Goal: Task Accomplishment & Management: Manage account settings

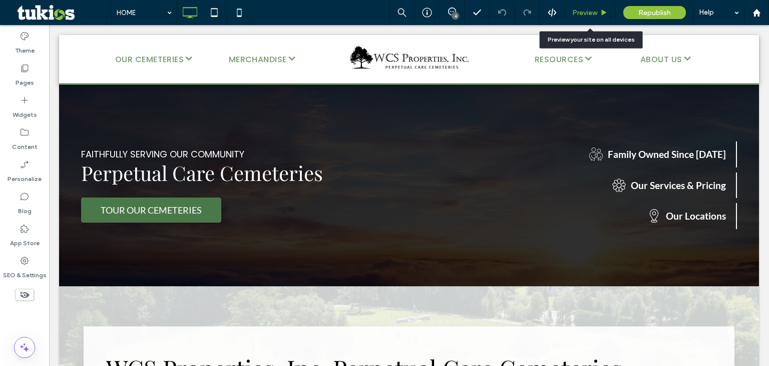
click at [599, 13] on div "Preview" at bounding box center [590, 13] width 51 height 9
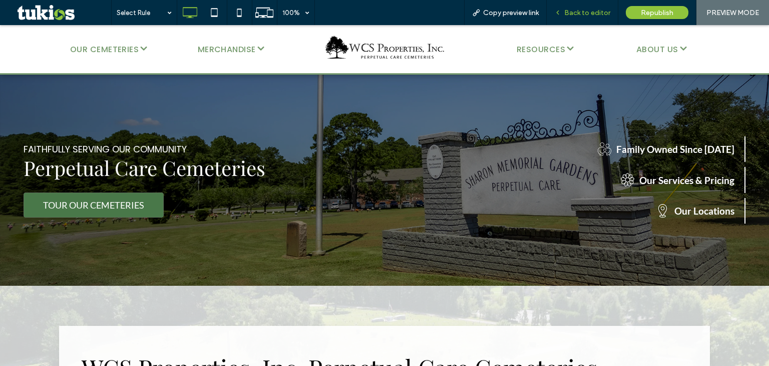
click at [597, 13] on span "Back to editor" at bounding box center [587, 13] width 46 height 9
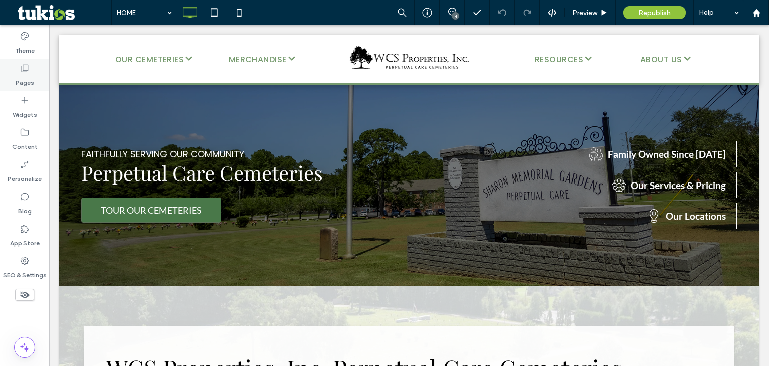
click at [36, 72] on div "Pages" at bounding box center [24, 75] width 49 height 32
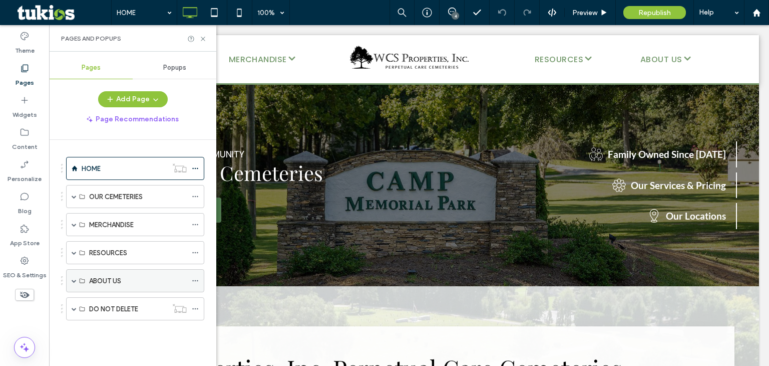
click at [75, 278] on span at bounding box center [74, 280] width 5 height 5
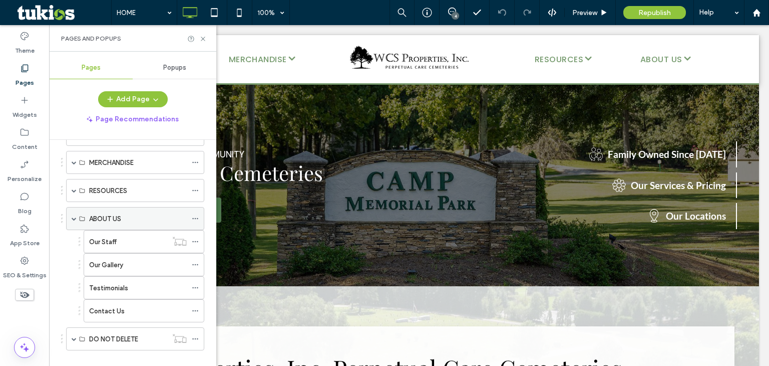
scroll to position [64, 0]
click at [130, 237] on div "Our Staff" at bounding box center [128, 239] width 78 height 11
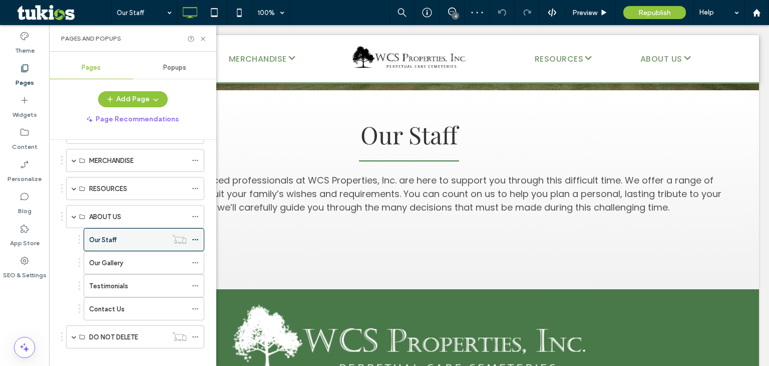
scroll to position [208, 0]
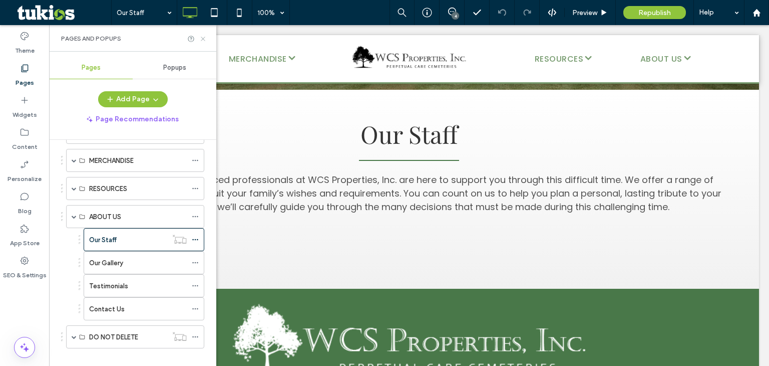
click at [202, 38] on icon at bounding box center [203, 39] width 8 height 8
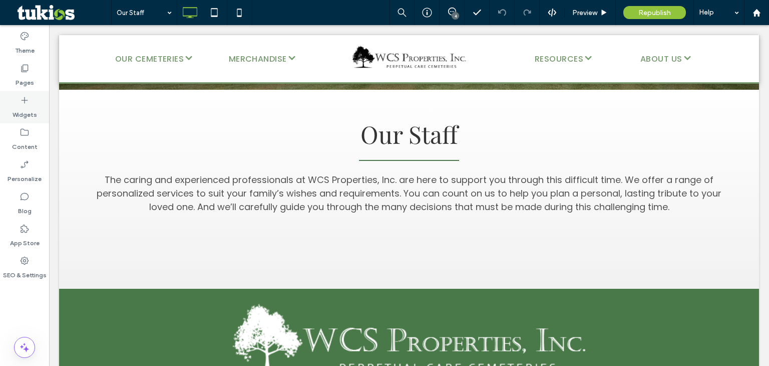
click at [23, 111] on label "Widgets" at bounding box center [25, 112] width 25 height 14
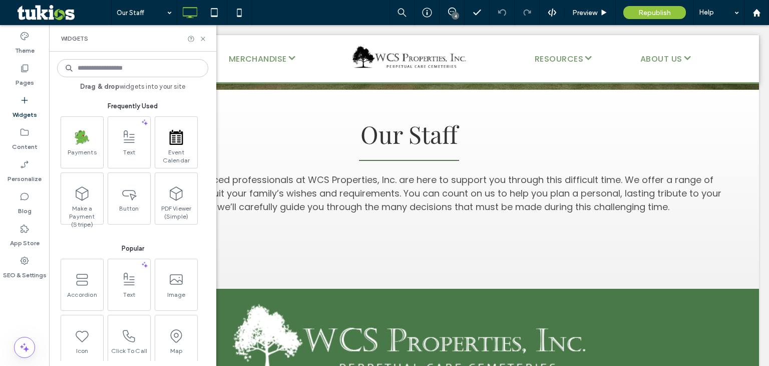
click at [102, 67] on input at bounding box center [132, 68] width 151 height 18
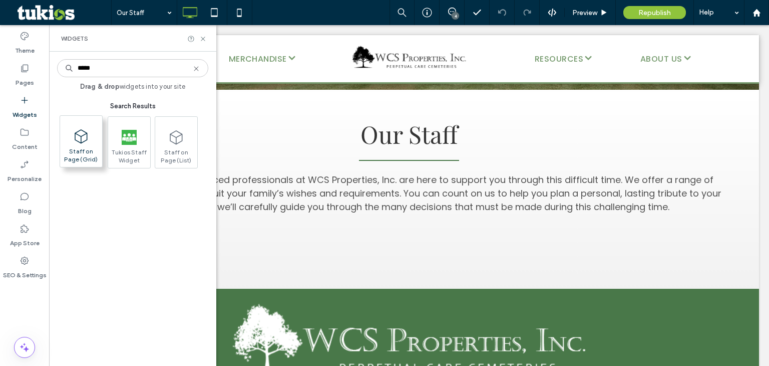
type input "*****"
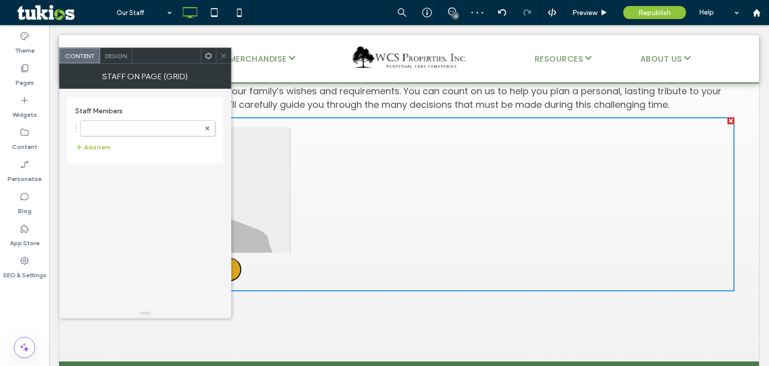
scroll to position [310, 0]
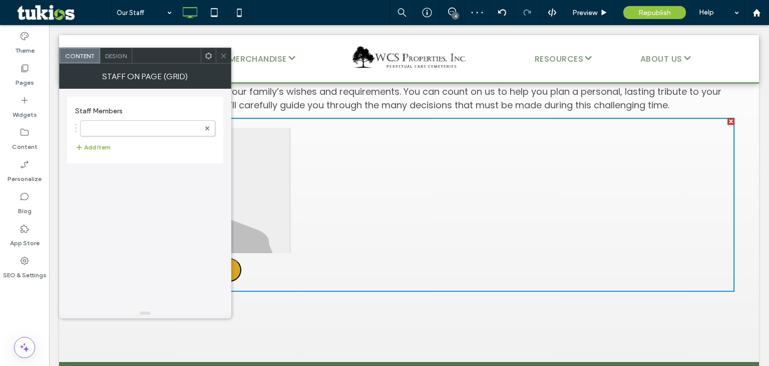
click at [92, 144] on button "Add Item" at bounding box center [93, 147] width 36 height 12
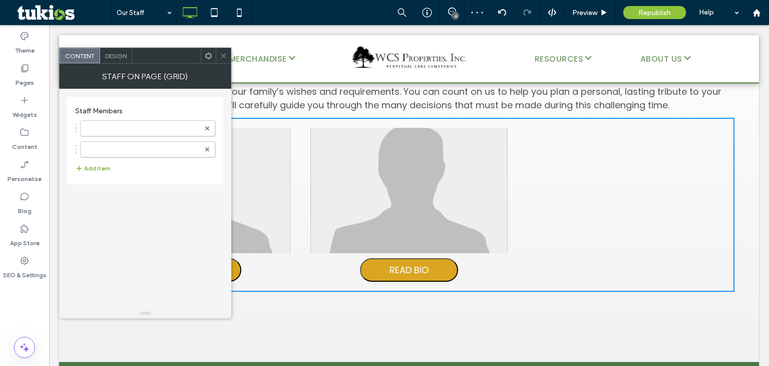
click at [96, 172] on button "Add Item" at bounding box center [93, 168] width 36 height 12
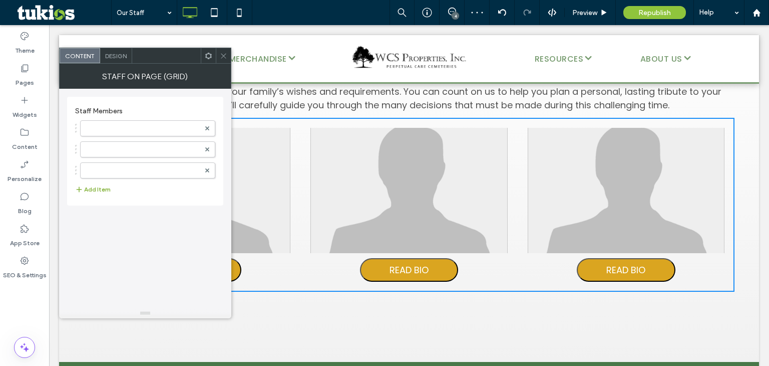
click at [101, 188] on button "Add Item" at bounding box center [93, 189] width 36 height 12
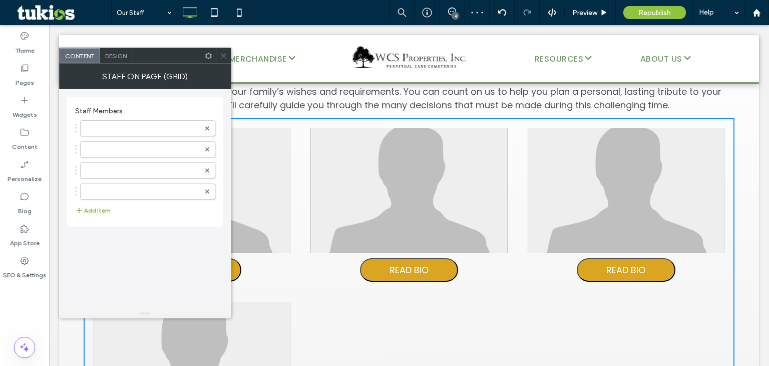
click at [101, 206] on button "Add Item" at bounding box center [93, 210] width 36 height 12
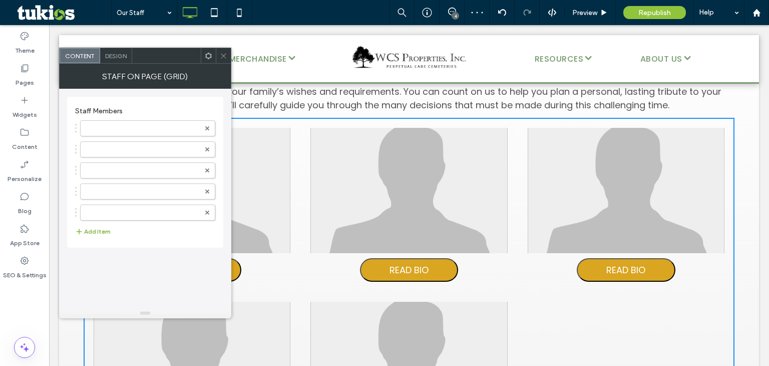
click at [105, 234] on button "Add Item" at bounding box center [93, 231] width 36 height 12
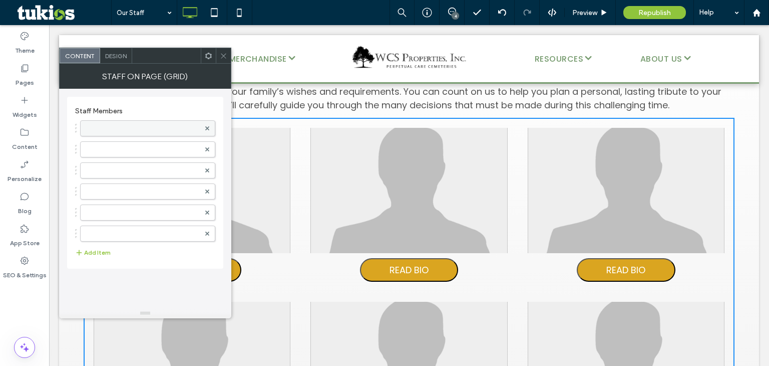
click at [104, 131] on label at bounding box center [143, 128] width 114 height 10
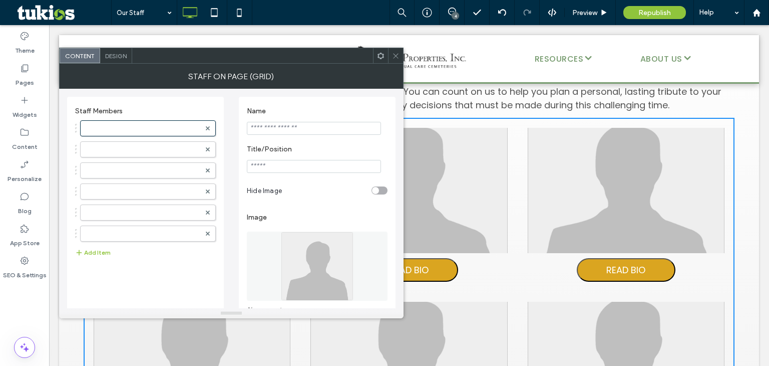
click at [266, 125] on input "Name" at bounding box center [314, 128] width 134 height 13
click at [292, 132] on input "Name" at bounding box center [314, 128] width 134 height 13
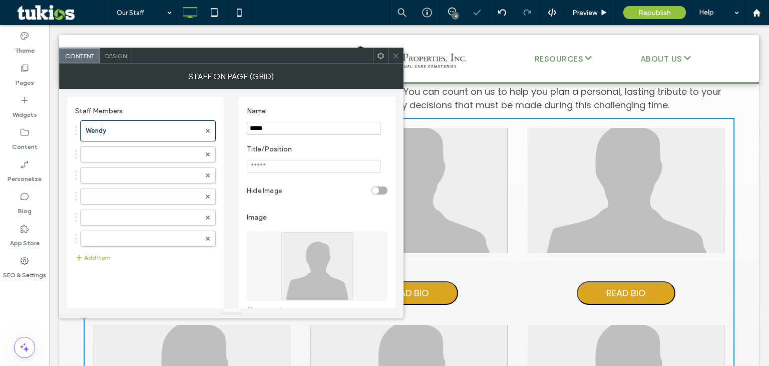
type input "*****"
click at [290, 166] on input "Title/Position" at bounding box center [314, 166] width 134 height 13
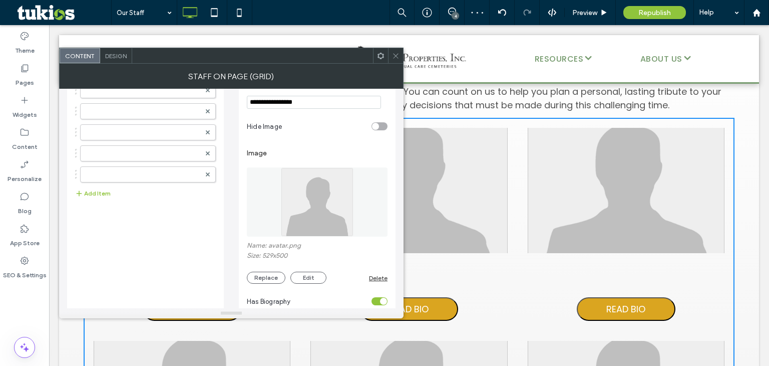
scroll to position [66, 0]
type input "**********"
click at [327, 215] on img at bounding box center [317, 199] width 73 height 69
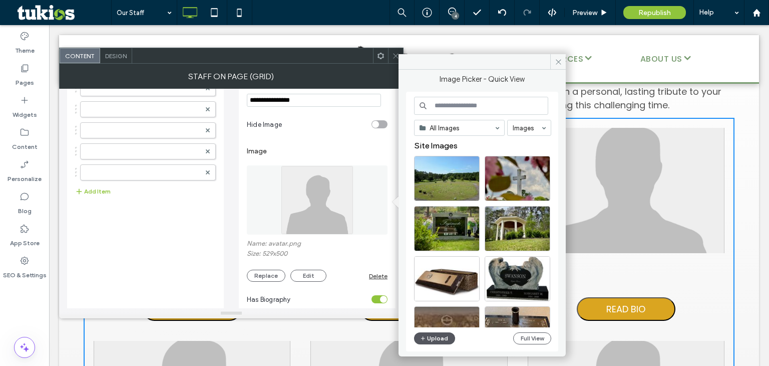
click at [432, 337] on button "Upload" at bounding box center [434, 338] width 41 height 12
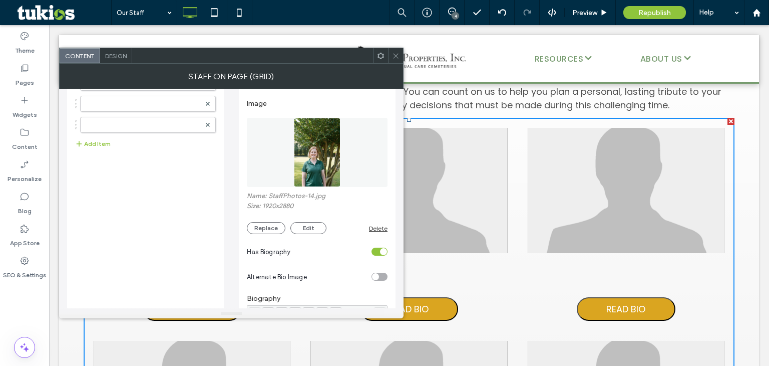
scroll to position [114, 0]
click at [379, 255] on div "toggle" at bounding box center [380, 251] width 16 height 8
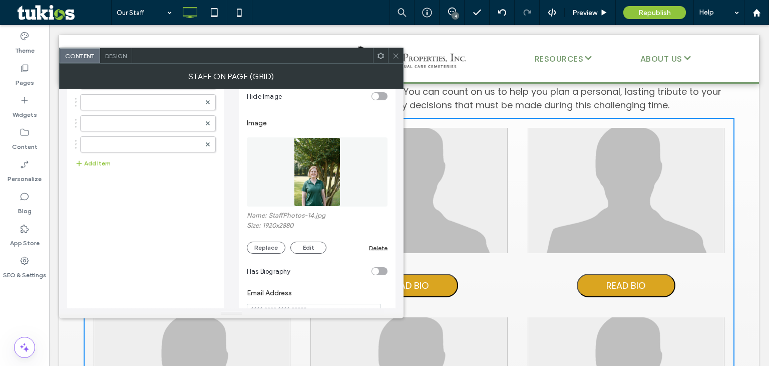
scroll to position [0, 0]
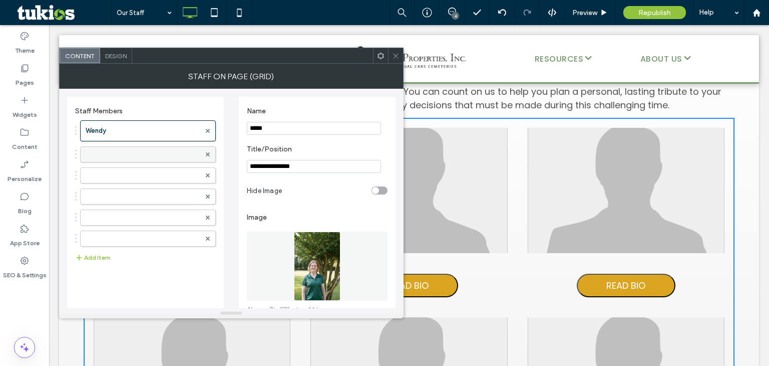
click at [166, 151] on label at bounding box center [143, 154] width 115 height 10
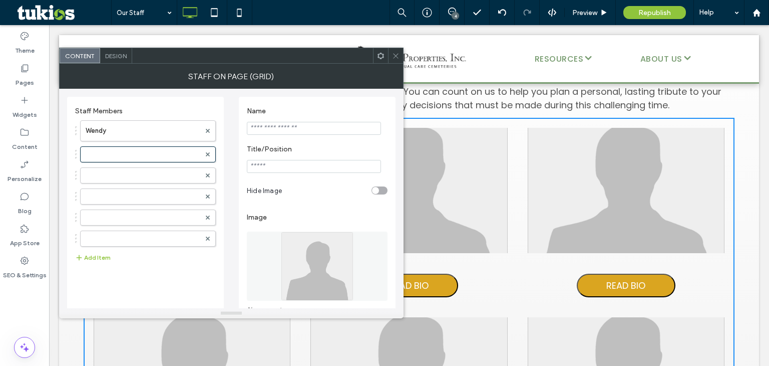
click at [266, 133] on input "Name" at bounding box center [314, 128] width 134 height 13
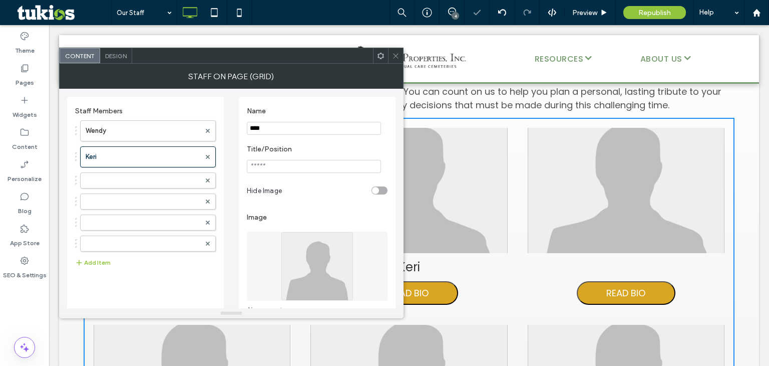
type input "****"
click at [266, 171] on input "Title/Position" at bounding box center [314, 166] width 134 height 13
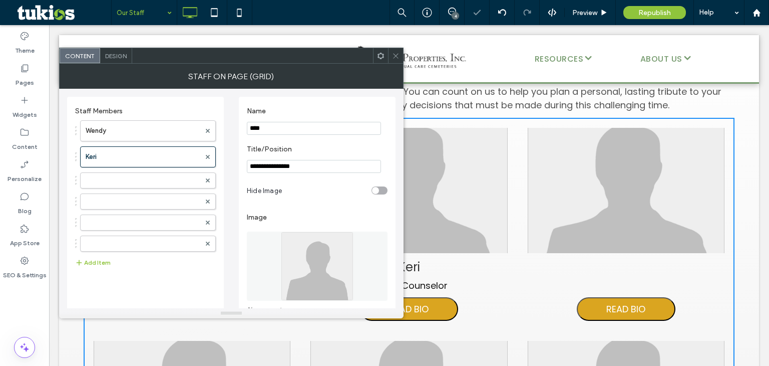
type input "**********"
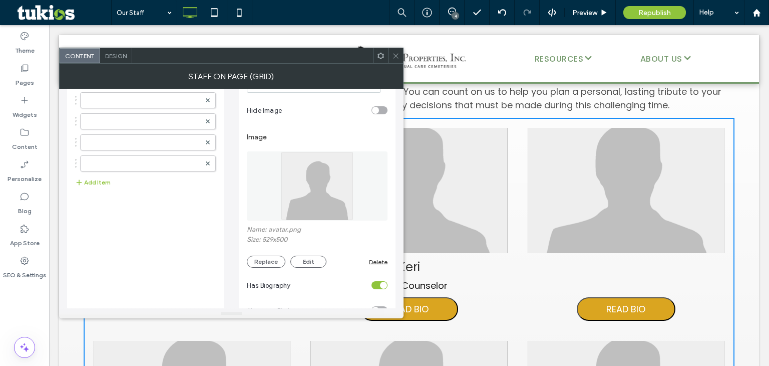
click at [286, 199] on img at bounding box center [317, 185] width 73 height 69
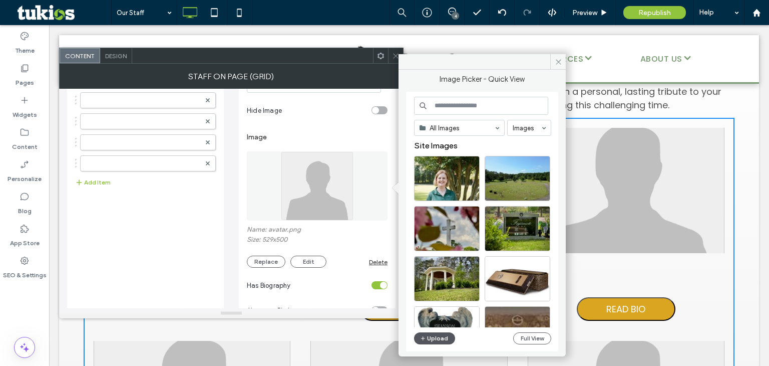
click at [443, 336] on button "Upload" at bounding box center [434, 338] width 41 height 12
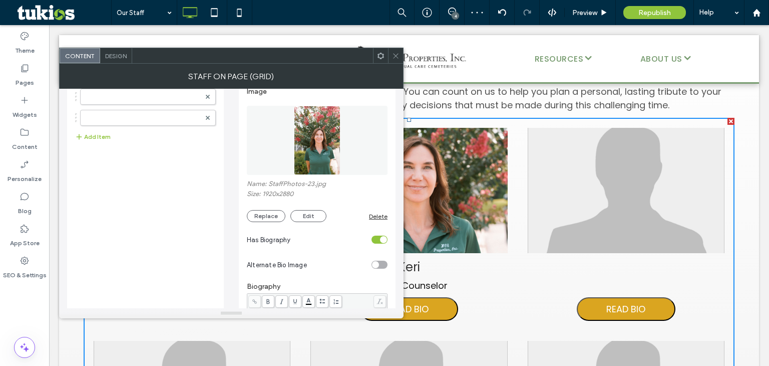
scroll to position [126, 0]
click at [377, 239] on div "toggle" at bounding box center [380, 239] width 16 height 8
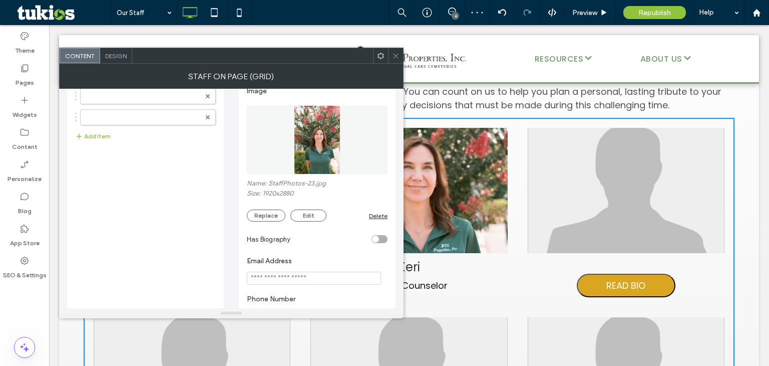
scroll to position [0, 0]
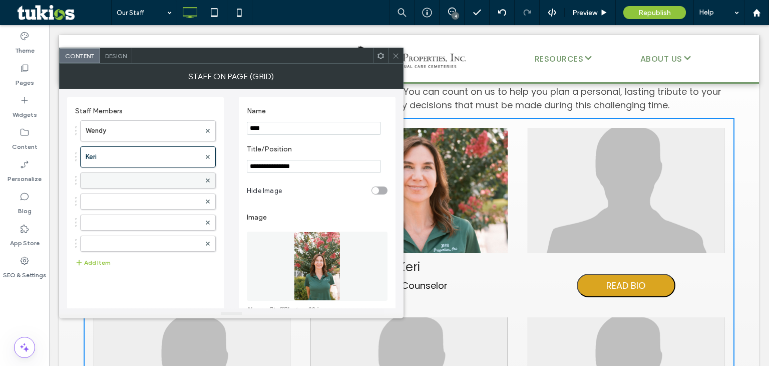
click at [156, 182] on label at bounding box center [143, 180] width 115 height 10
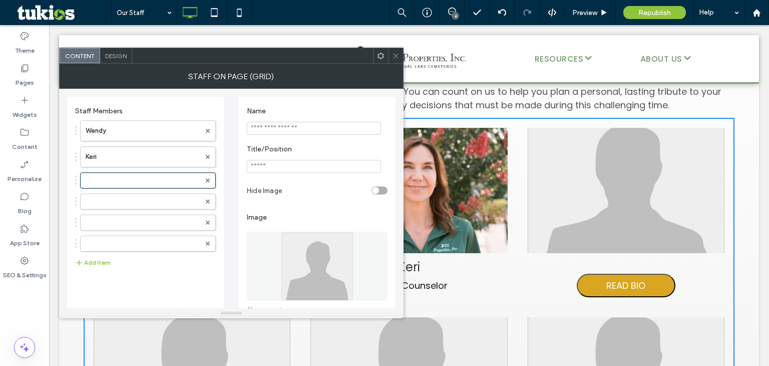
click at [281, 128] on input "Name" at bounding box center [314, 128] width 134 height 13
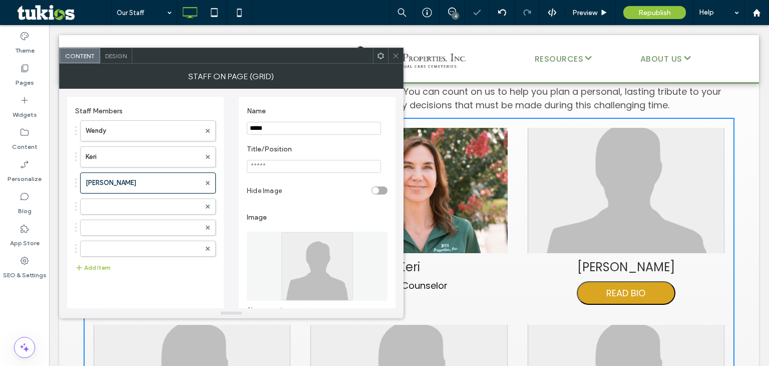
type input "*****"
click at [286, 165] on input "Title/Position" at bounding box center [314, 166] width 134 height 13
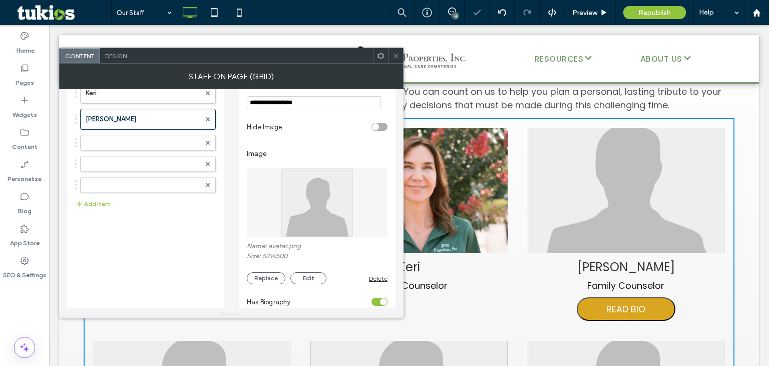
scroll to position [87, 0]
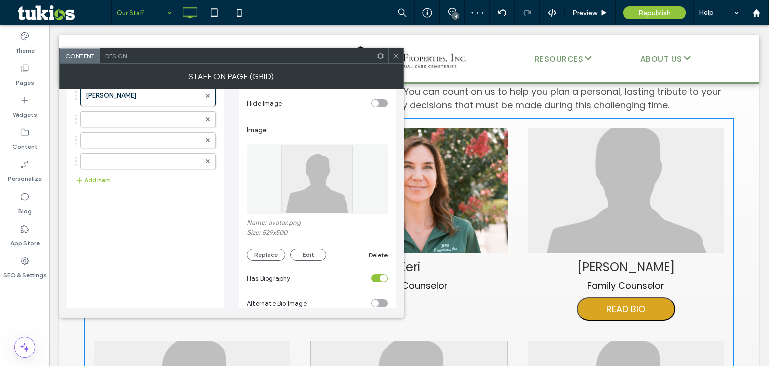
type input "**********"
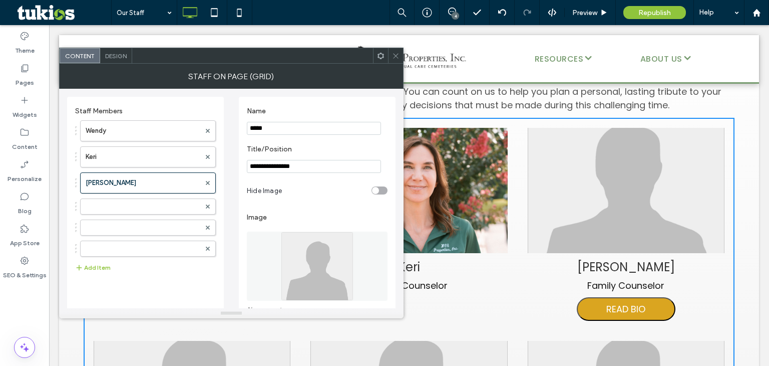
scroll to position [87, 0]
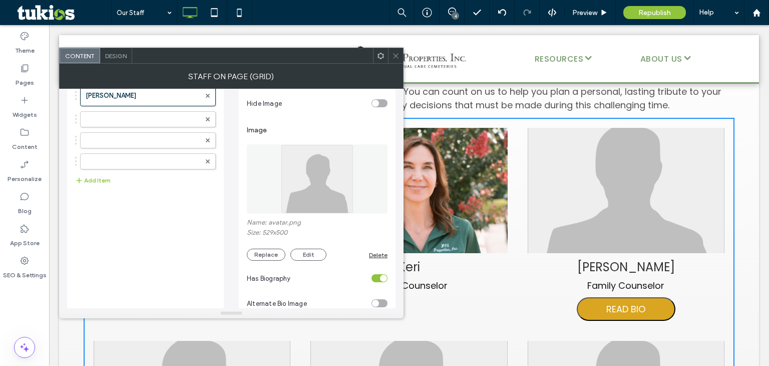
click at [288, 193] on img at bounding box center [317, 178] width 73 height 69
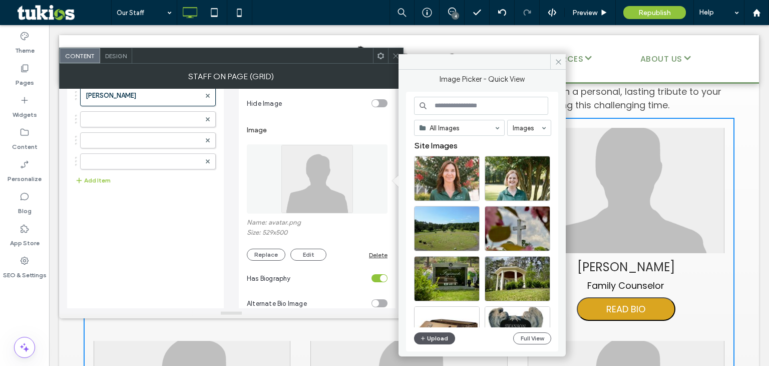
click at [428, 336] on button "Upload" at bounding box center [434, 338] width 41 height 12
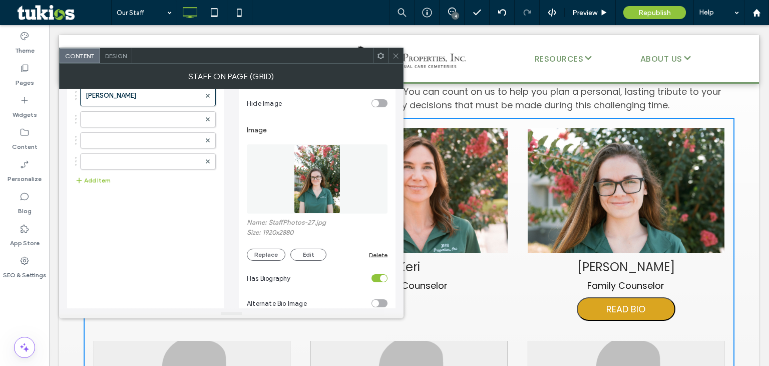
click at [380, 281] on div "toggle" at bounding box center [383, 277] width 7 height 7
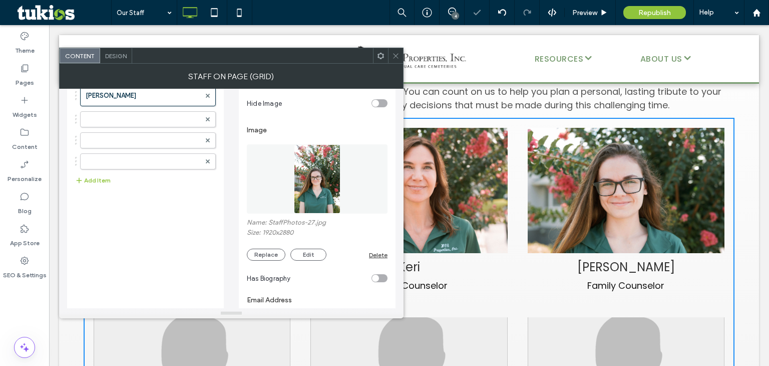
scroll to position [23, 0]
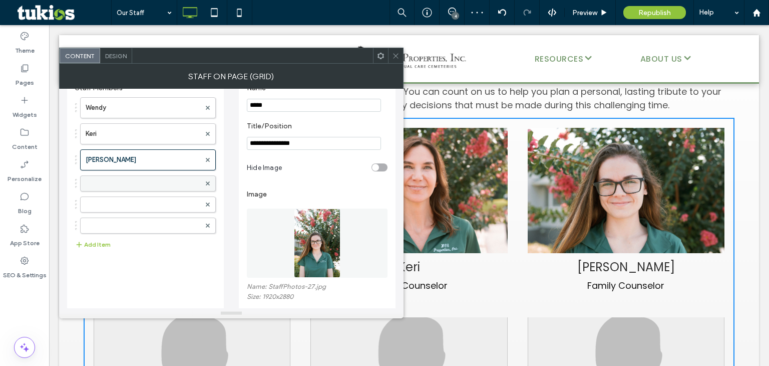
click at [128, 178] on label at bounding box center [143, 183] width 115 height 10
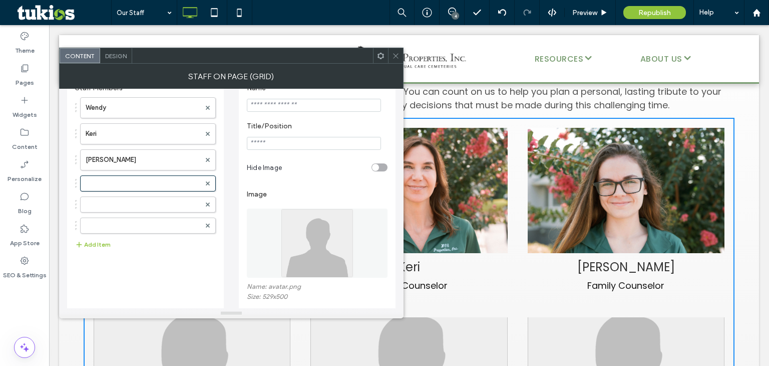
click at [269, 108] on input "Name" at bounding box center [314, 105] width 134 height 13
type input "******"
click at [271, 142] on input "Title/Position" at bounding box center [314, 143] width 134 height 13
click at [285, 146] on input "**********" at bounding box center [314, 143] width 134 height 13
type input "**********"
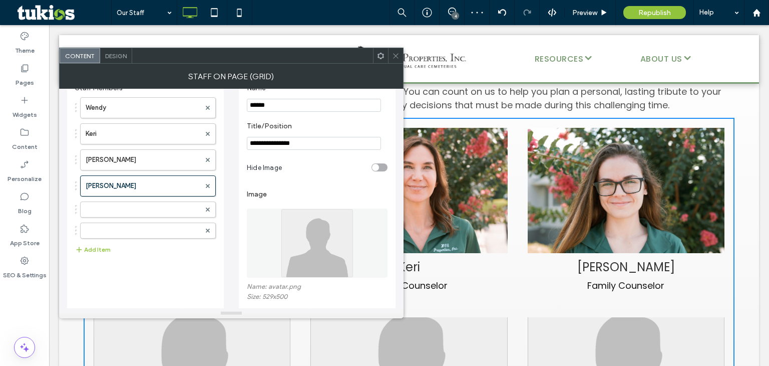
click at [310, 221] on img at bounding box center [317, 242] width 73 height 69
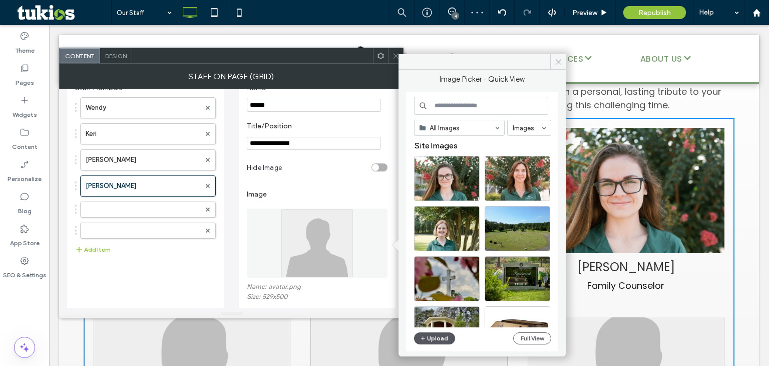
click at [428, 336] on button "Upload" at bounding box center [434, 338] width 41 height 12
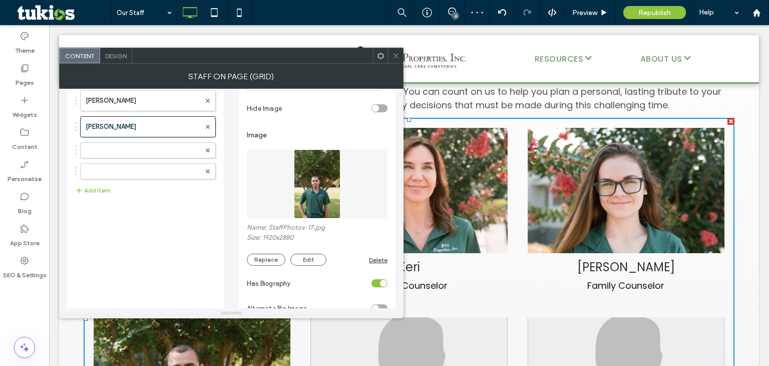
scroll to position [83, 0]
click at [373, 284] on div "toggle" at bounding box center [380, 282] width 16 height 8
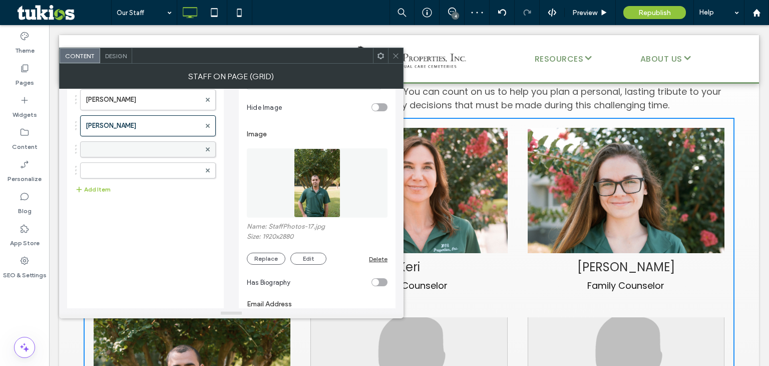
click at [108, 155] on div at bounding box center [148, 149] width 136 height 16
click at [116, 147] on label at bounding box center [143, 149] width 115 height 10
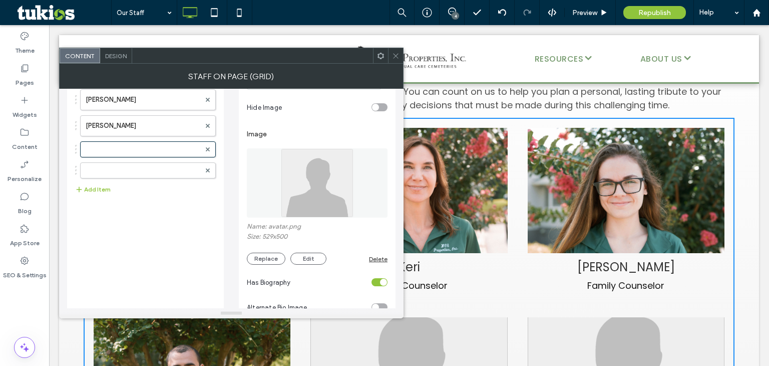
scroll to position [0, 0]
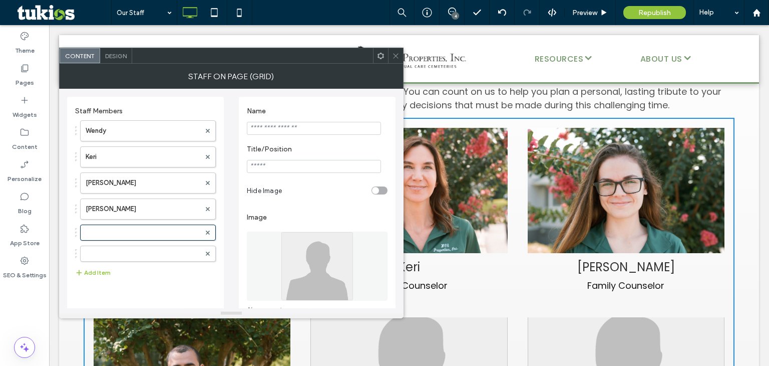
click at [283, 133] on input "Name" at bounding box center [314, 128] width 134 height 13
type input "******"
click at [285, 165] on input "Title/Position" at bounding box center [314, 166] width 134 height 13
type input "**********"
click at [324, 259] on img at bounding box center [317, 265] width 73 height 69
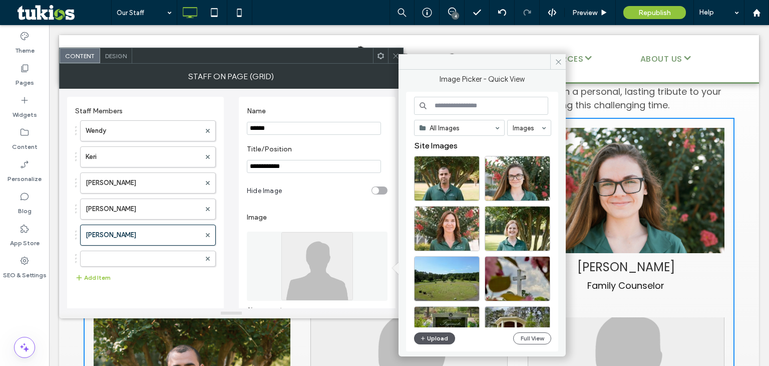
click at [447, 343] on button "Upload" at bounding box center [434, 338] width 41 height 12
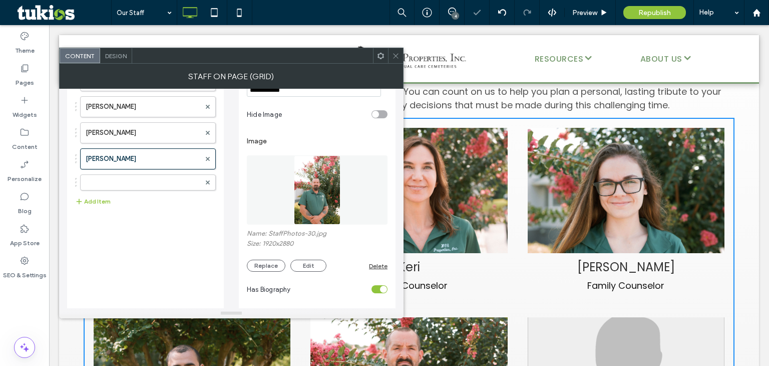
scroll to position [95, 0]
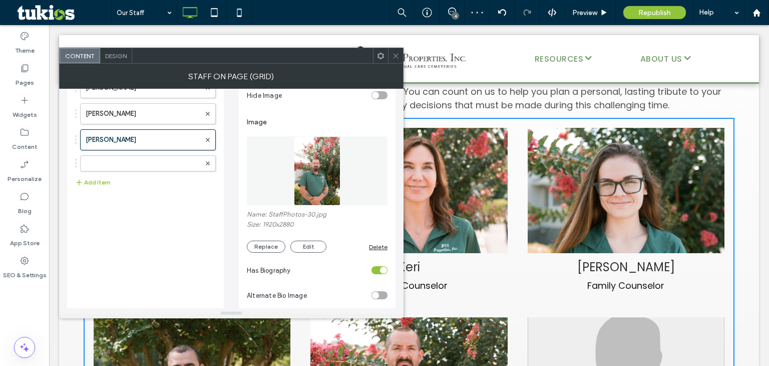
click at [385, 269] on div "toggle" at bounding box center [383, 269] width 7 height 7
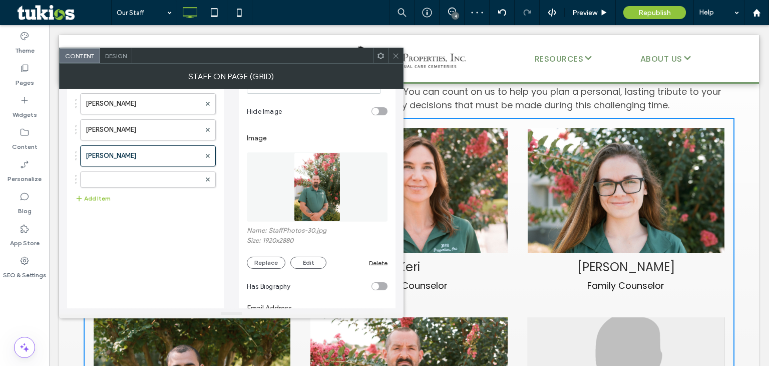
scroll to position [79, 0]
click at [143, 172] on div at bounding box center [148, 179] width 136 height 16
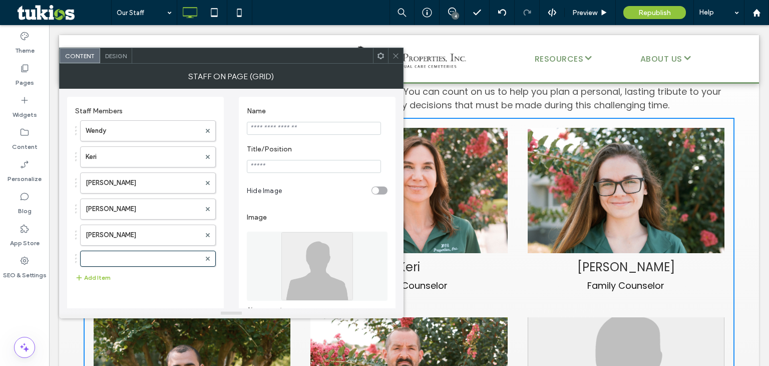
click at [278, 125] on input "Name" at bounding box center [314, 128] width 134 height 13
type input "****"
click at [264, 169] on input "Title/Position" at bounding box center [314, 166] width 134 height 13
type input "**********"
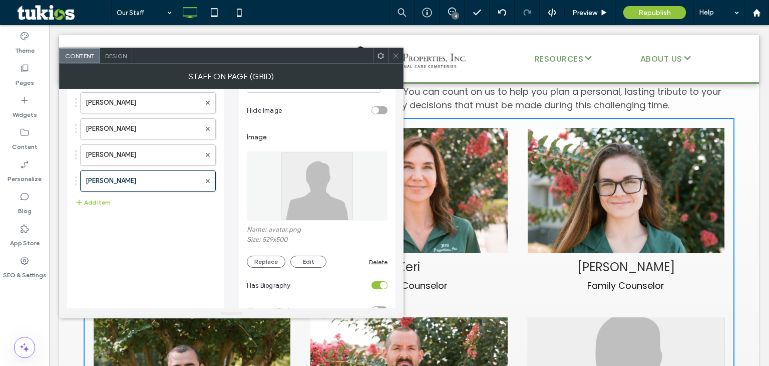
scroll to position [104, 0]
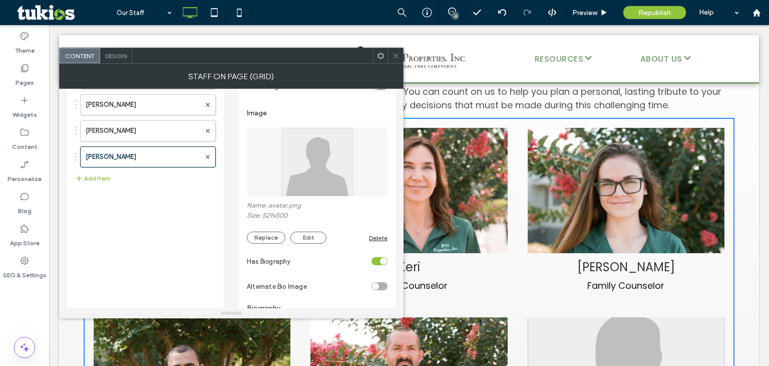
click at [291, 167] on img at bounding box center [317, 161] width 73 height 69
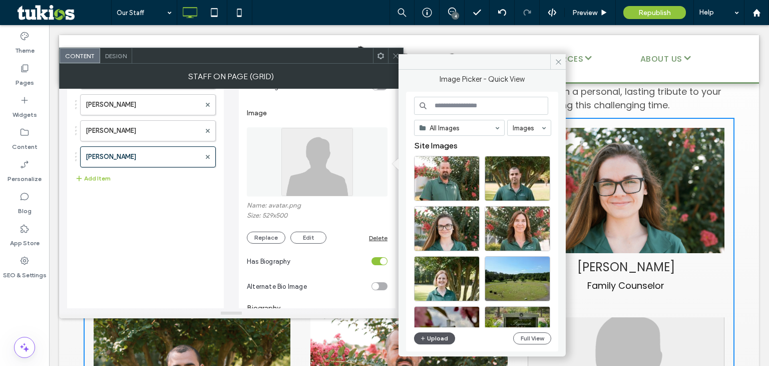
click at [421, 339] on icon "button" at bounding box center [423, 338] width 6 height 8
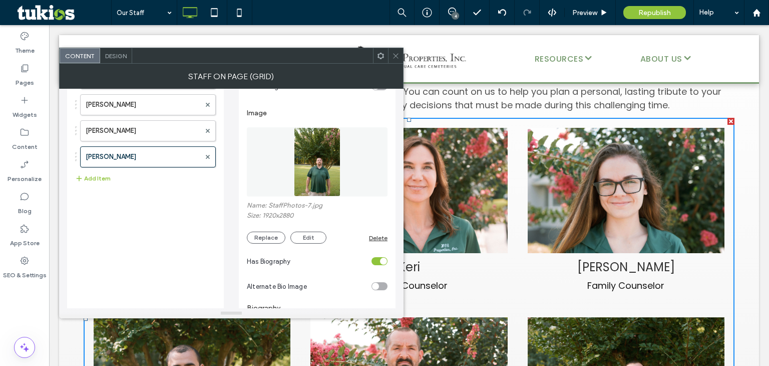
click at [381, 263] on div "toggle" at bounding box center [383, 260] width 7 height 7
click at [95, 178] on button "Add Item" at bounding box center [93, 178] width 36 height 12
click at [102, 201] on button "Add Item" at bounding box center [93, 199] width 36 height 12
click at [105, 221] on button "Add Item" at bounding box center [93, 220] width 36 height 12
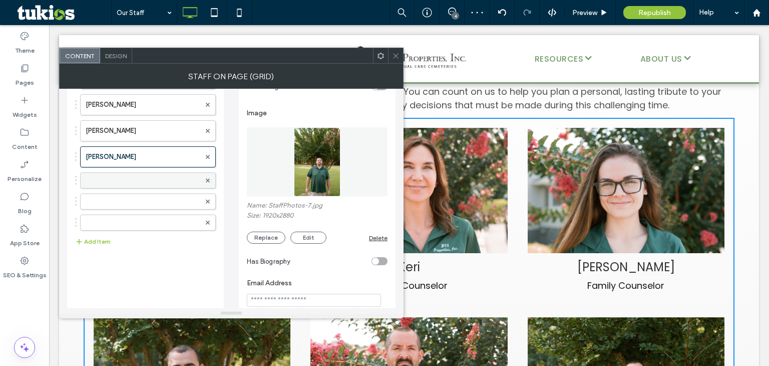
click at [125, 179] on label at bounding box center [143, 180] width 115 height 10
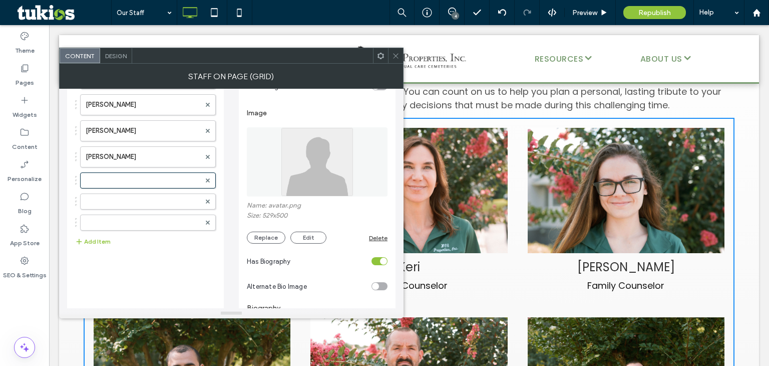
scroll to position [0, 0]
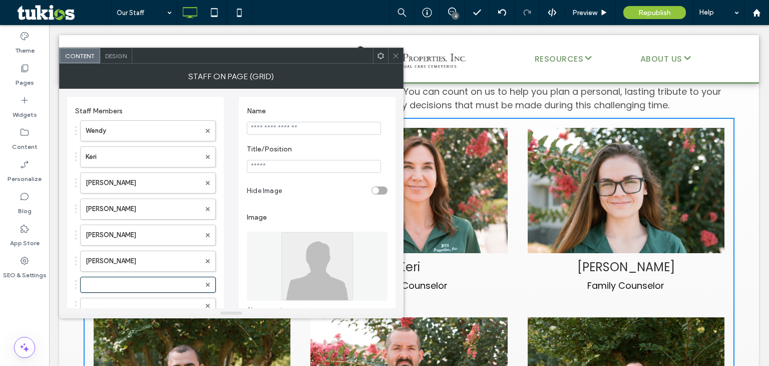
click at [316, 129] on input "Name" at bounding box center [314, 128] width 134 height 13
type input "******"
click at [304, 168] on input "Title/Position" at bounding box center [314, 166] width 134 height 13
type input "**********"
click at [295, 247] on img at bounding box center [317, 265] width 73 height 69
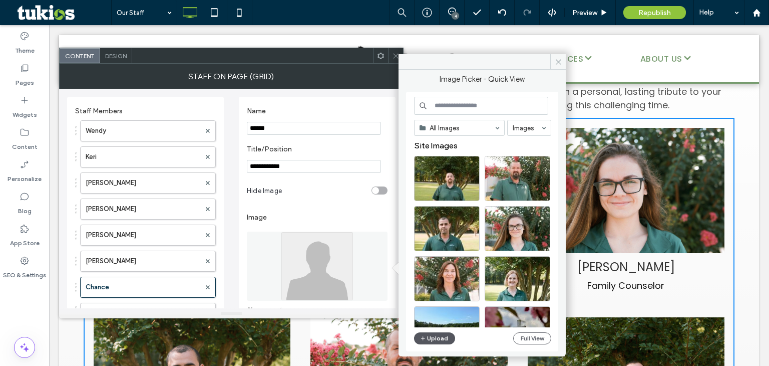
click at [423, 335] on icon "button" at bounding box center [423, 338] width 6 height 8
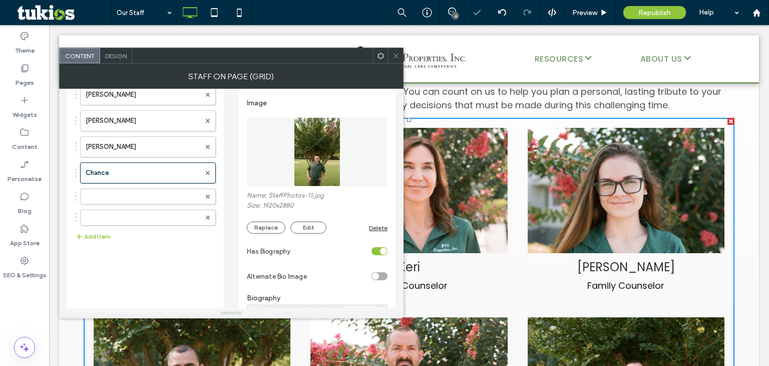
scroll to position [132, 0]
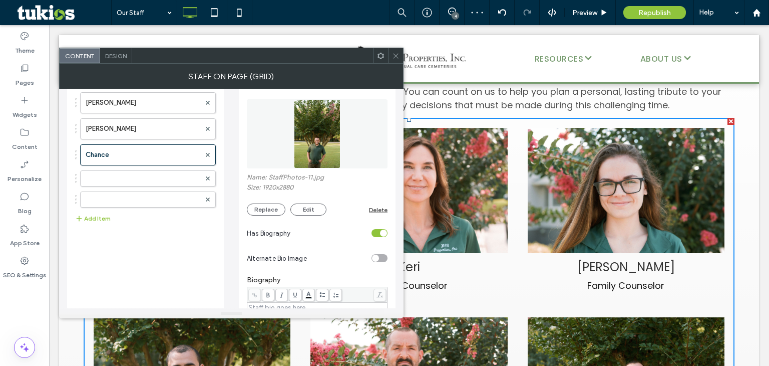
click at [377, 233] on div "toggle" at bounding box center [380, 233] width 16 height 8
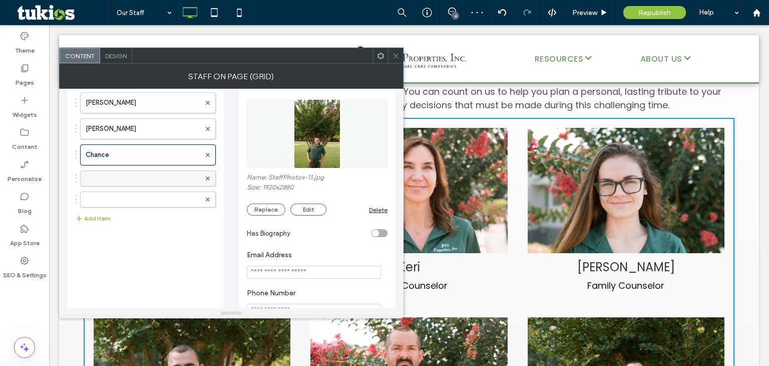
click at [130, 170] on div at bounding box center [148, 178] width 136 height 16
click at [161, 177] on label at bounding box center [143, 178] width 115 height 10
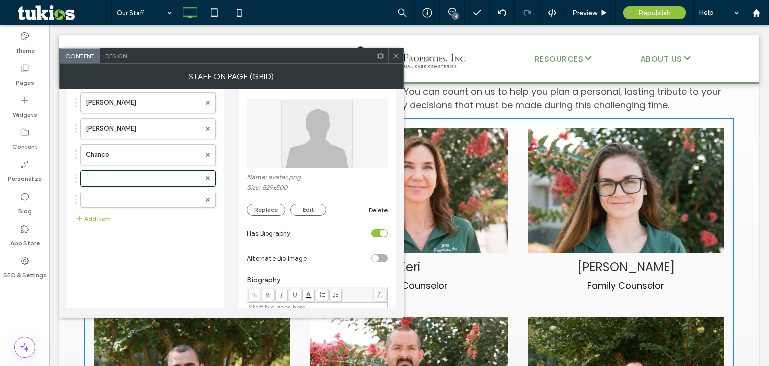
scroll to position [0, 0]
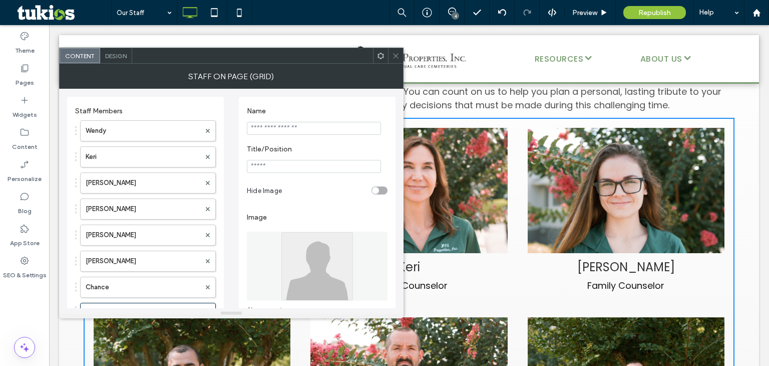
click at [311, 124] on input "Name" at bounding box center [314, 128] width 134 height 13
type input "****"
click at [321, 163] on input "Title/Position" at bounding box center [314, 166] width 134 height 13
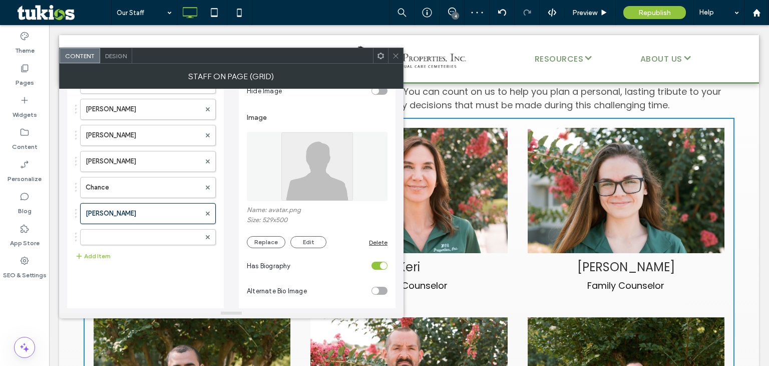
scroll to position [103, 0]
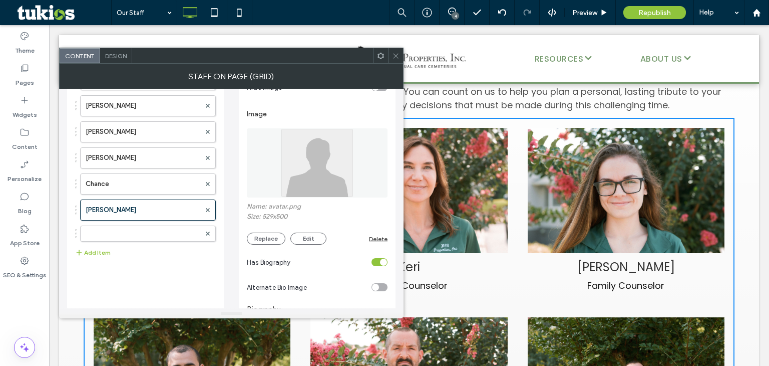
type input "**********"
click at [297, 165] on img at bounding box center [317, 162] width 73 height 69
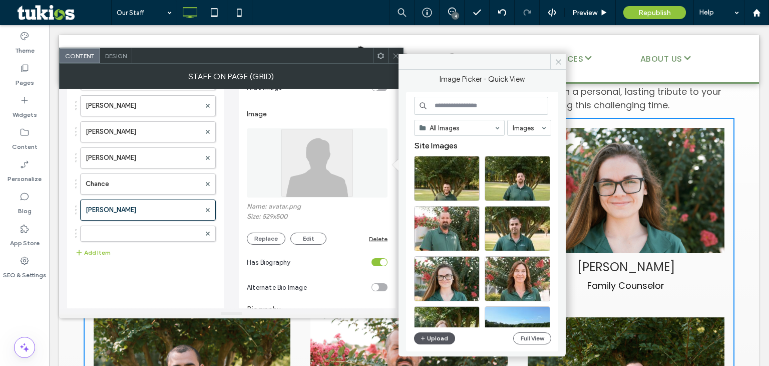
click at [425, 340] on icon "button" at bounding box center [423, 338] width 6 height 8
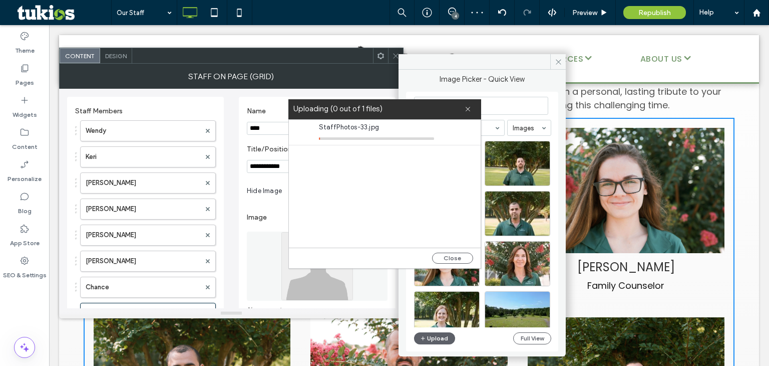
scroll to position [103, 0]
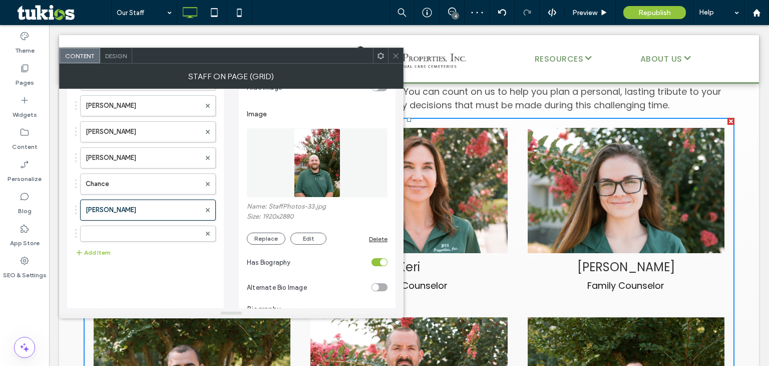
click at [377, 260] on div "toggle" at bounding box center [380, 262] width 16 height 8
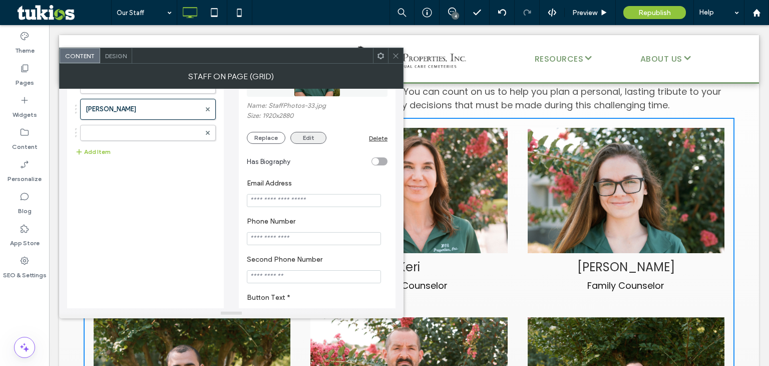
scroll to position [204, 0]
click at [126, 131] on label at bounding box center [143, 132] width 115 height 10
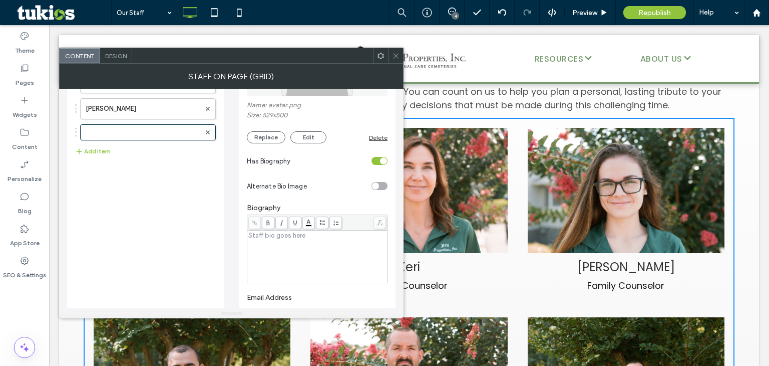
scroll to position [0, 0]
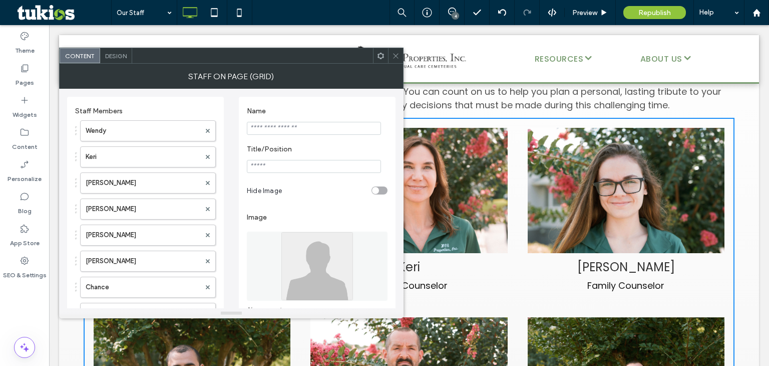
click at [297, 131] on input "Name" at bounding box center [314, 128] width 134 height 13
type input "********"
click at [299, 167] on input "Title/Position" at bounding box center [314, 166] width 134 height 13
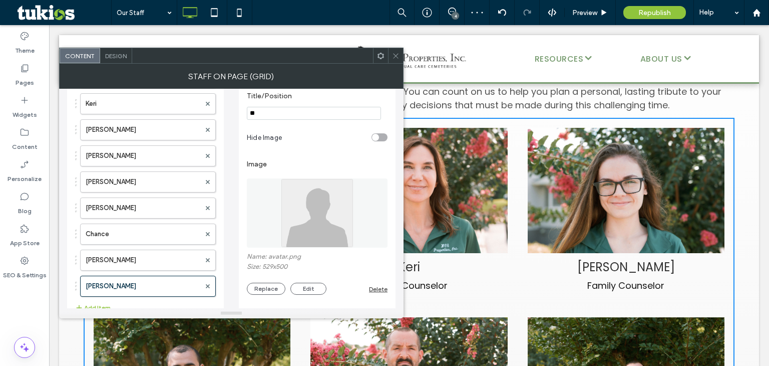
scroll to position [73, 0]
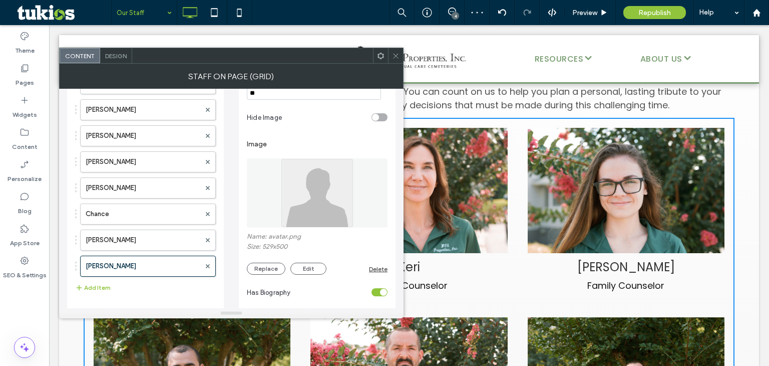
type input "**"
click at [300, 181] on img at bounding box center [317, 192] width 73 height 69
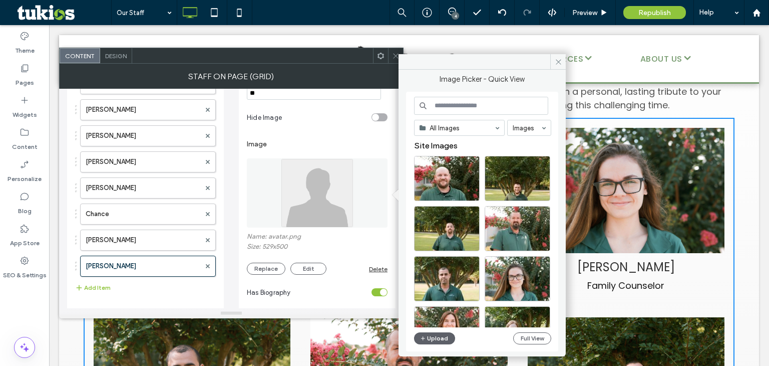
drag, startPoint x: 426, startPoint y: 337, endPoint x: 286, endPoint y: 281, distance: 150.4
click at [286, 281] on section "Has Biography" at bounding box center [317, 291] width 141 height 25
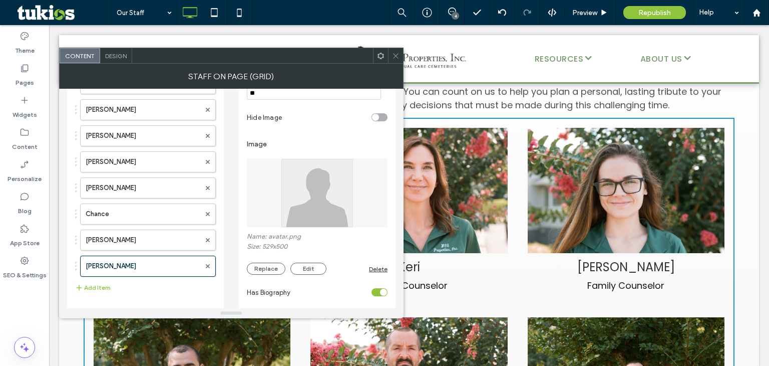
click at [311, 202] on img at bounding box center [317, 192] width 73 height 69
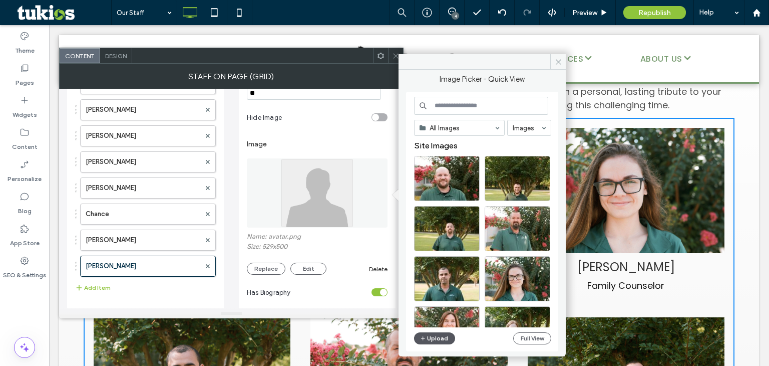
click at [429, 334] on button "Upload" at bounding box center [434, 338] width 41 height 12
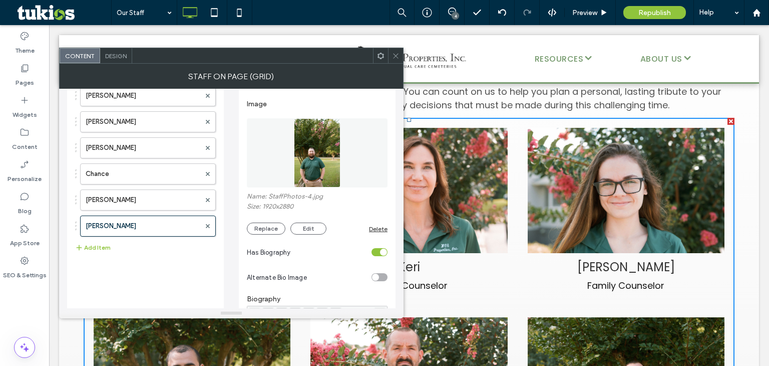
scroll to position [133, 0]
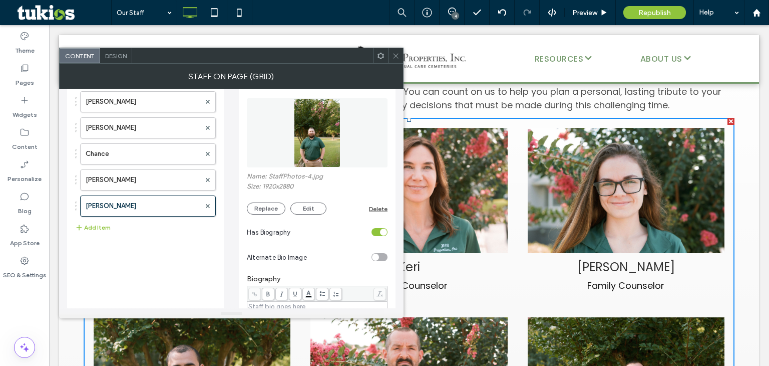
click at [376, 234] on div "toggle" at bounding box center [380, 232] width 16 height 8
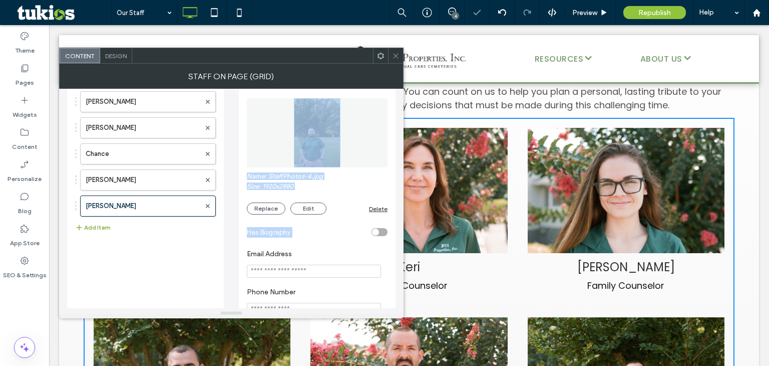
drag, startPoint x: 376, startPoint y: 234, endPoint x: 102, endPoint y: 227, distance: 274.1
click at [102, 227] on div "Staff Members Wendy Keri Sarah Felipe Jeremy Matt Chance Adam Harrison Add Item…" at bounding box center [231, 208] width 329 height 506
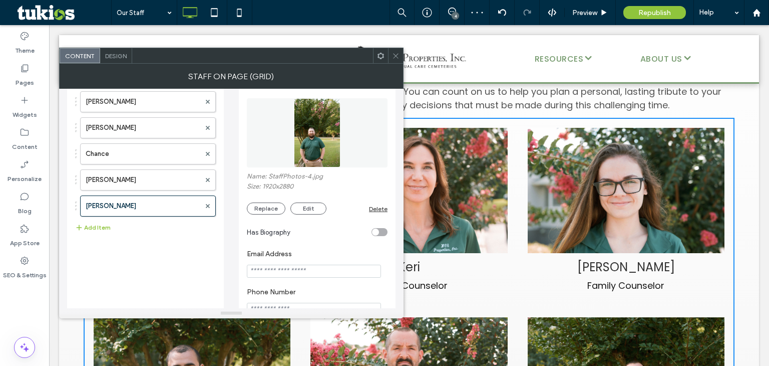
click at [135, 257] on div "Staff Members Wendy Keri Sarah Felipe Jeremy Matt Chance Adam Harrison Add Item" at bounding box center [145, 212] width 141 height 488
click at [87, 225] on button "Add Item" at bounding box center [93, 227] width 36 height 12
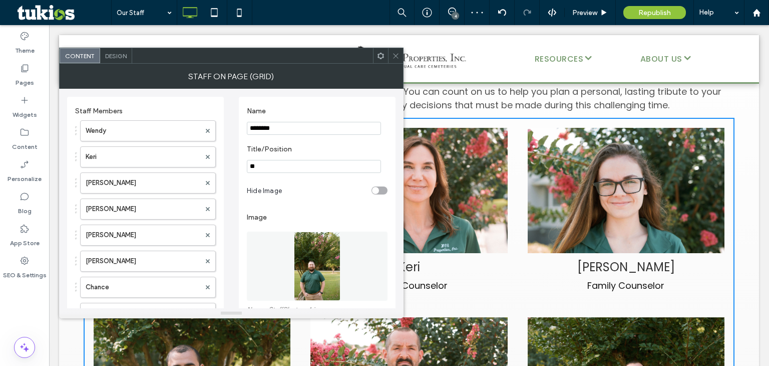
scroll to position [133, 0]
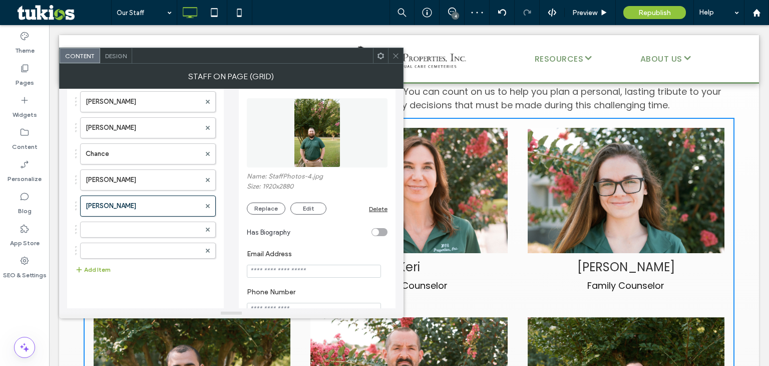
click at [95, 265] on button "Add Item" at bounding box center [93, 269] width 36 height 12
click at [126, 227] on label at bounding box center [143, 229] width 115 height 10
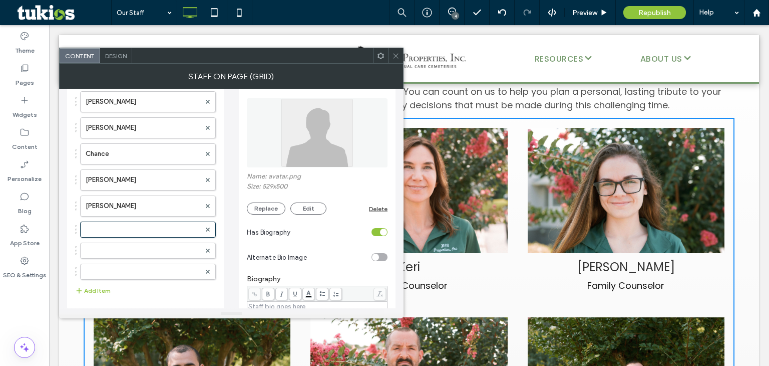
scroll to position [0, 0]
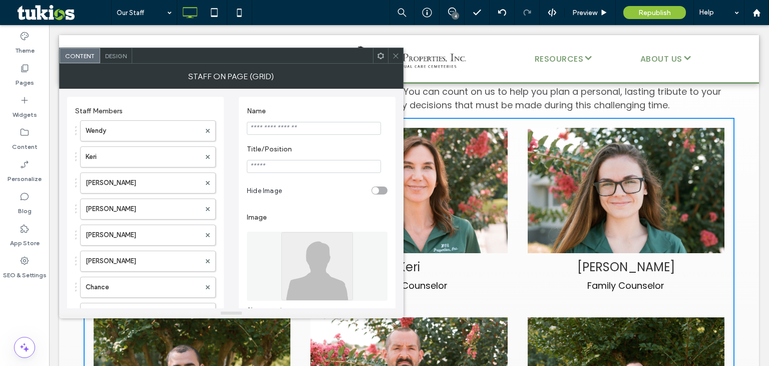
click at [280, 129] on input "Name" at bounding box center [314, 128] width 134 height 13
type input "****"
click at [274, 165] on input "Title/Position" at bounding box center [314, 166] width 134 height 13
type input "**********"
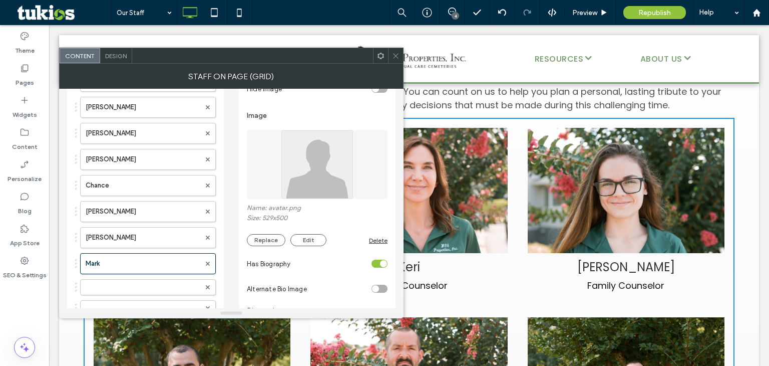
scroll to position [102, 0]
click at [301, 180] on img at bounding box center [317, 163] width 73 height 69
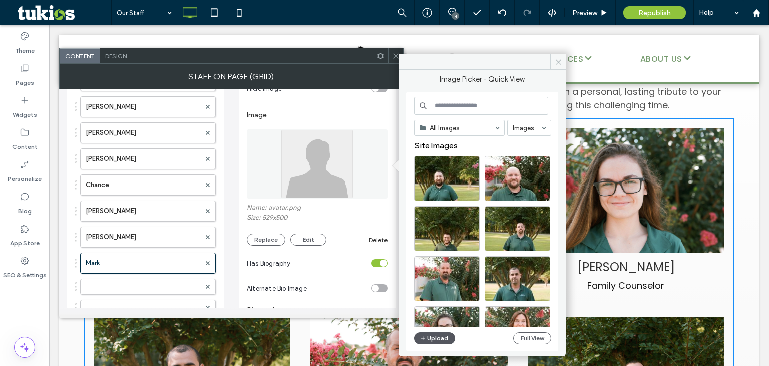
click at [432, 334] on button "Upload" at bounding box center [434, 338] width 41 height 12
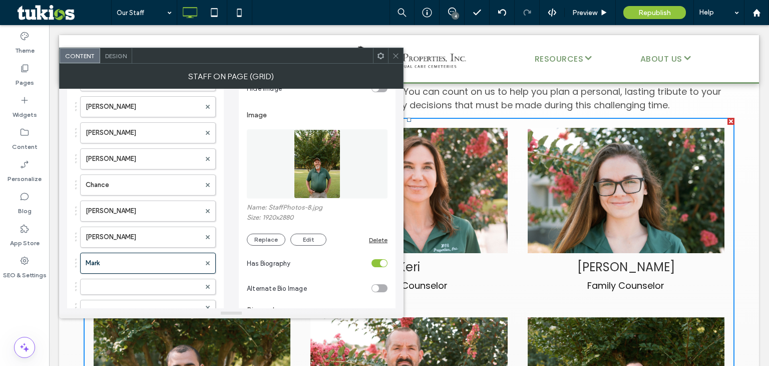
click at [377, 262] on div "toggle" at bounding box center [380, 263] width 16 height 8
click at [142, 287] on label at bounding box center [143, 286] width 115 height 10
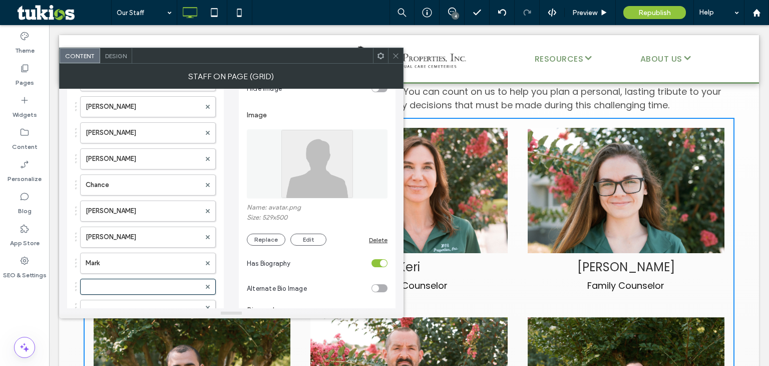
scroll to position [0, 0]
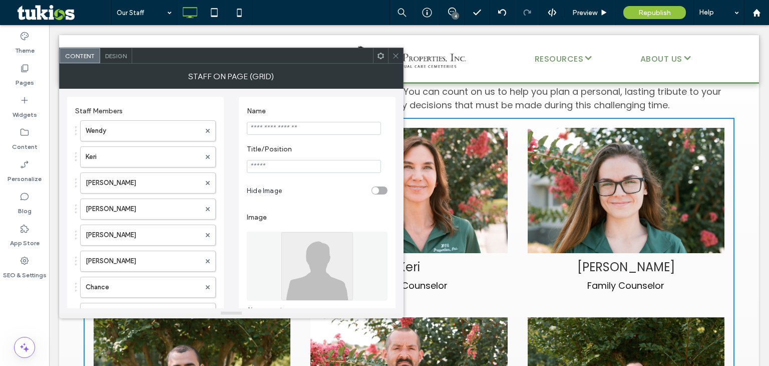
click at [308, 126] on input "Name" at bounding box center [314, 128] width 134 height 13
type input "*****"
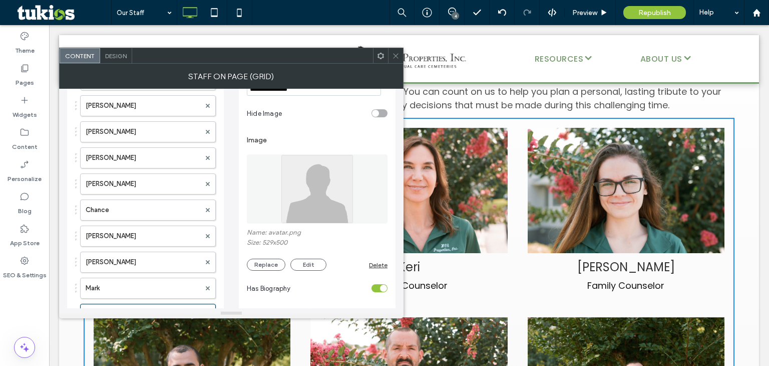
scroll to position [78, 0]
click at [284, 205] on img at bounding box center [317, 188] width 73 height 69
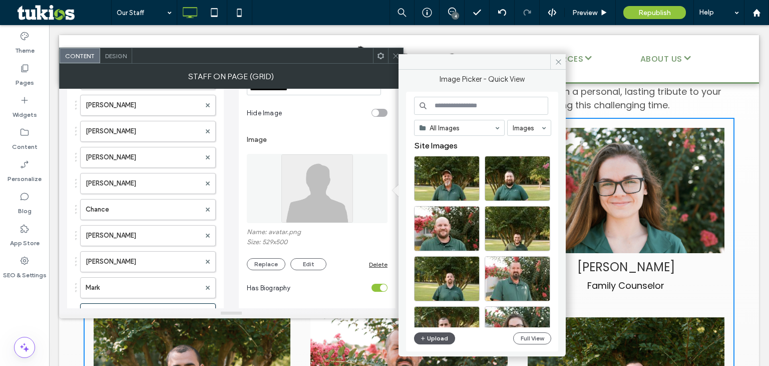
click at [422, 335] on icon "button" at bounding box center [423, 338] width 6 height 8
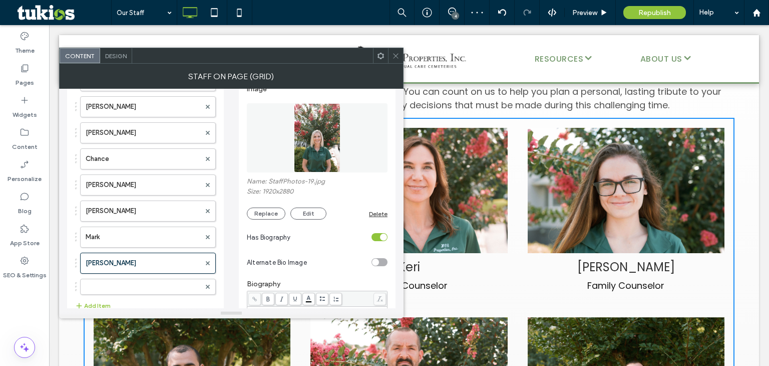
scroll to position [130, 0]
click at [377, 236] on div "toggle" at bounding box center [380, 235] width 16 height 8
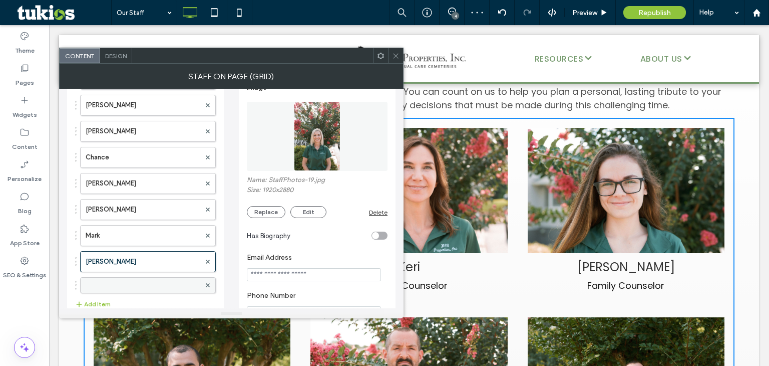
click at [110, 287] on label at bounding box center [143, 285] width 115 height 10
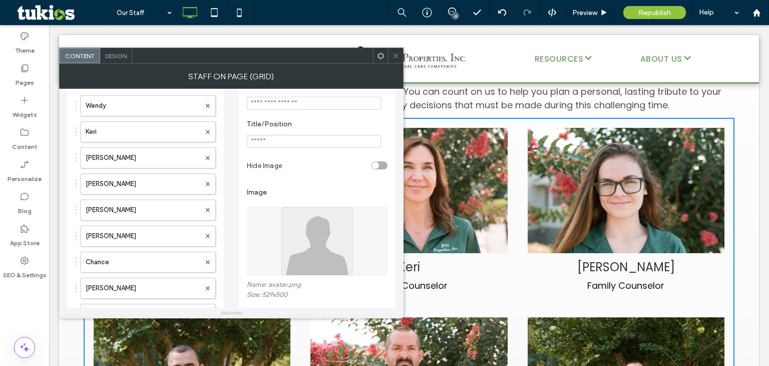
scroll to position [0, 0]
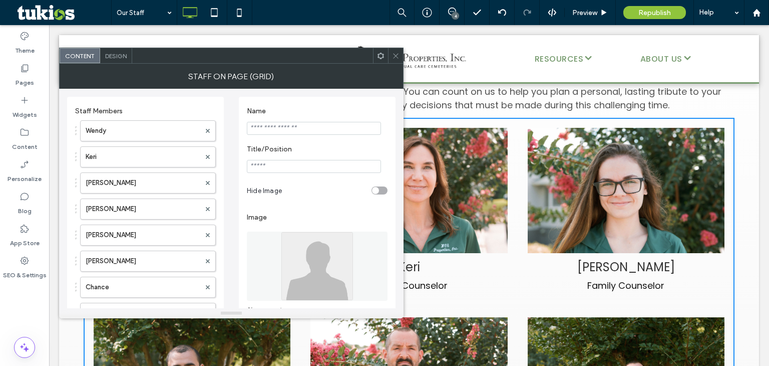
click at [300, 128] on input "Name" at bounding box center [314, 128] width 134 height 13
type input "*****"
click at [292, 171] on input "Title/Position" at bounding box center [314, 166] width 134 height 13
type input "***"
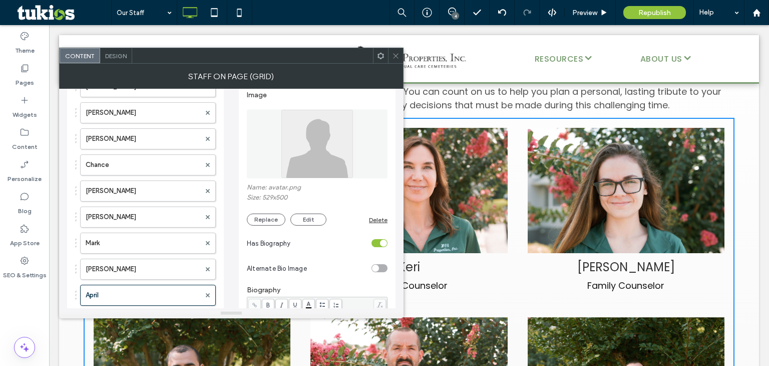
scroll to position [123, 0]
click at [314, 159] on img at bounding box center [317, 142] width 73 height 69
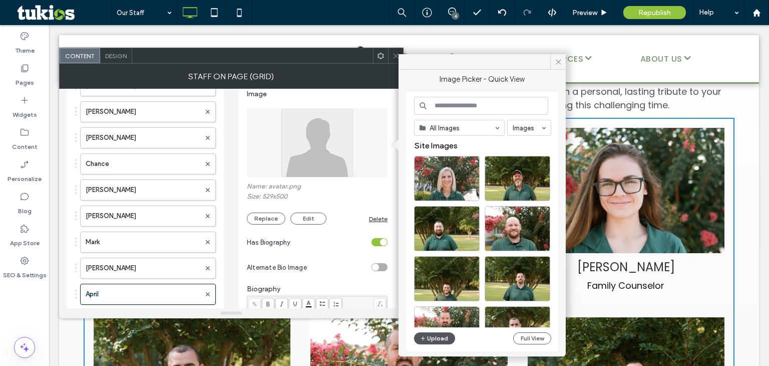
click at [435, 335] on button "Upload" at bounding box center [434, 338] width 41 height 12
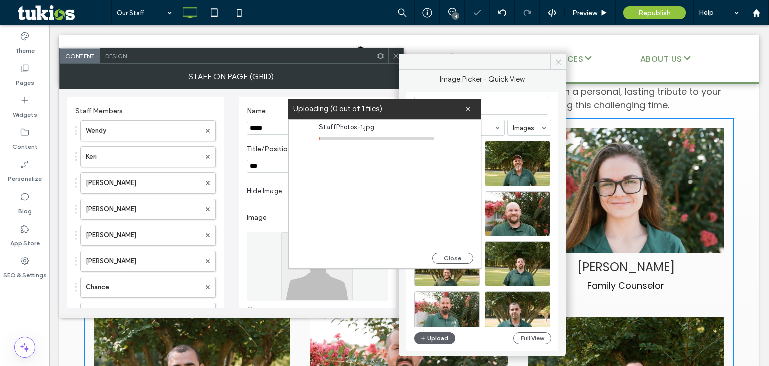
scroll to position [123, 0]
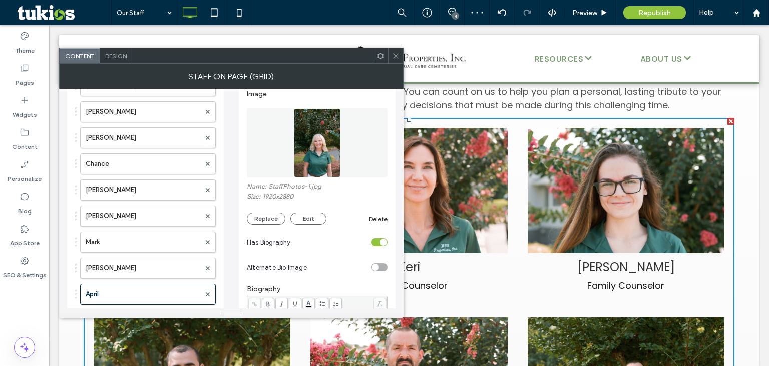
click at [377, 242] on div "toggle" at bounding box center [380, 242] width 16 height 8
click at [392, 54] on icon at bounding box center [396, 56] width 8 height 8
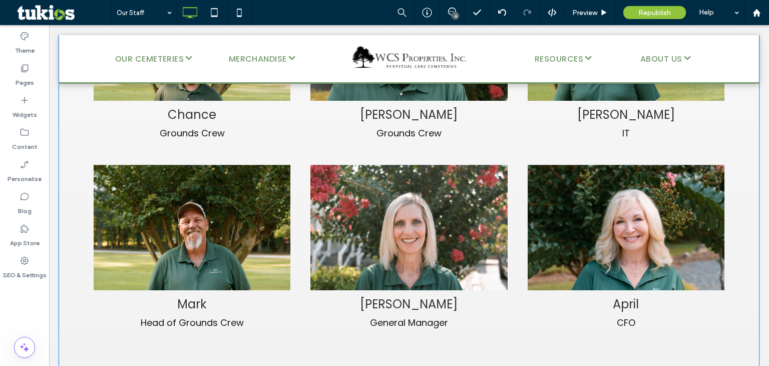
scroll to position [835, 0]
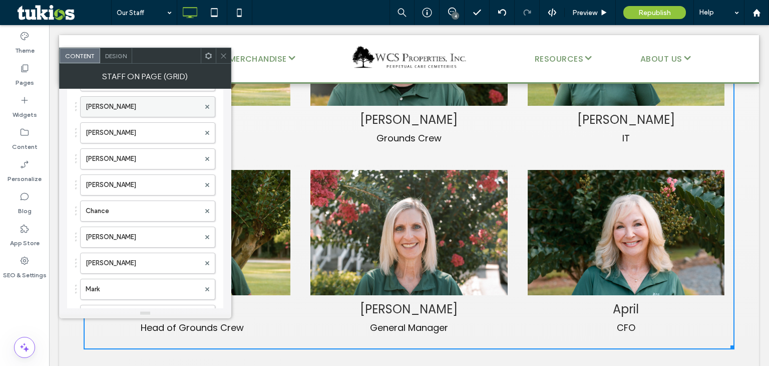
scroll to position [149, 0]
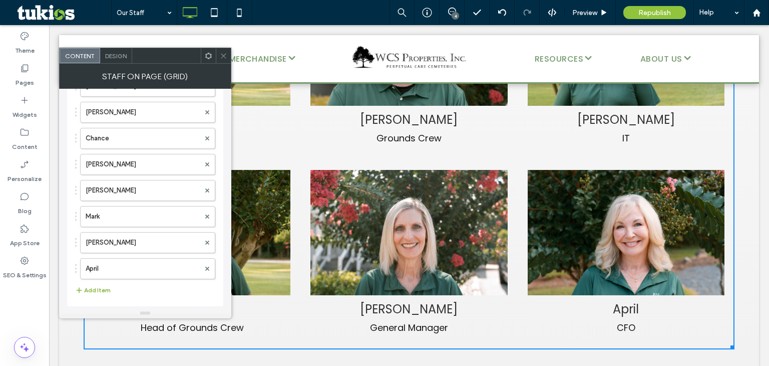
click at [99, 284] on button "Add Item" at bounding box center [93, 290] width 36 height 12
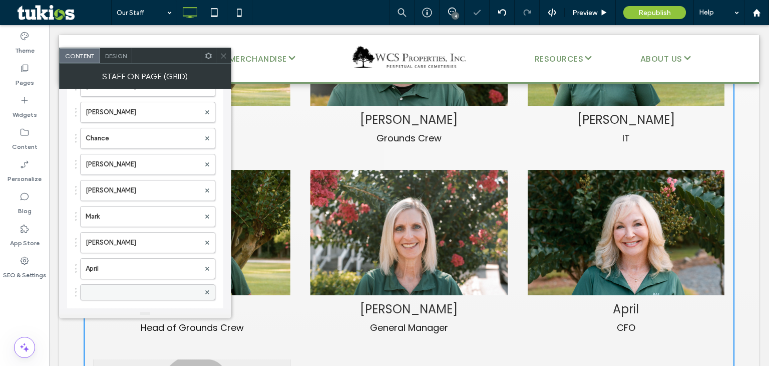
click at [114, 292] on label at bounding box center [143, 292] width 114 height 10
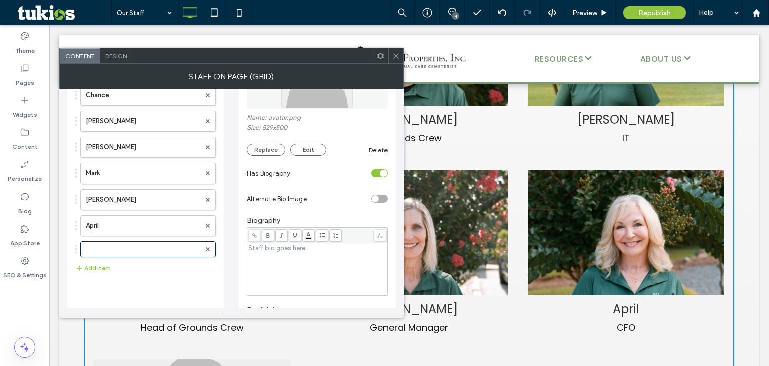
scroll to position [0, 0]
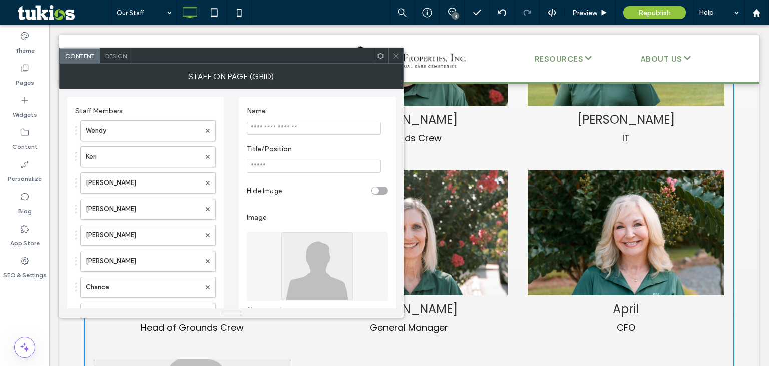
click at [326, 129] on input "Name" at bounding box center [314, 128] width 134 height 13
type input "****"
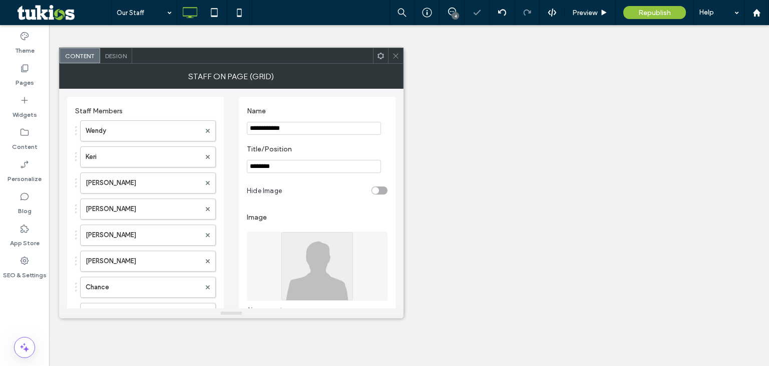
type input "*******"
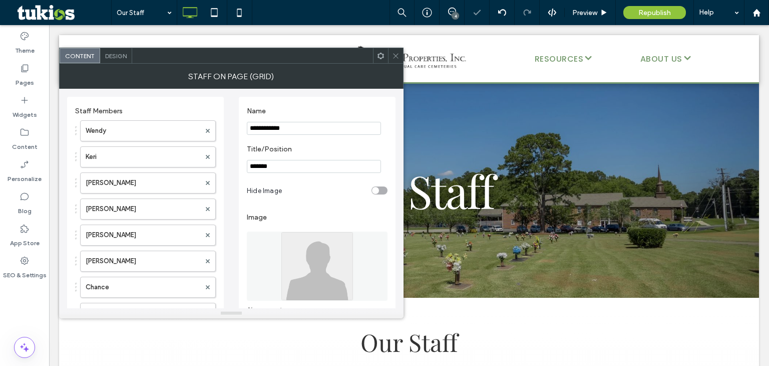
click at [303, 258] on img at bounding box center [317, 265] width 73 height 69
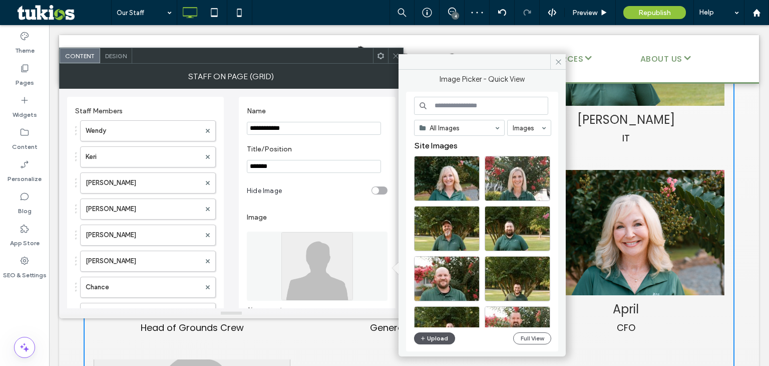
click at [439, 336] on button "Upload" at bounding box center [434, 338] width 41 height 12
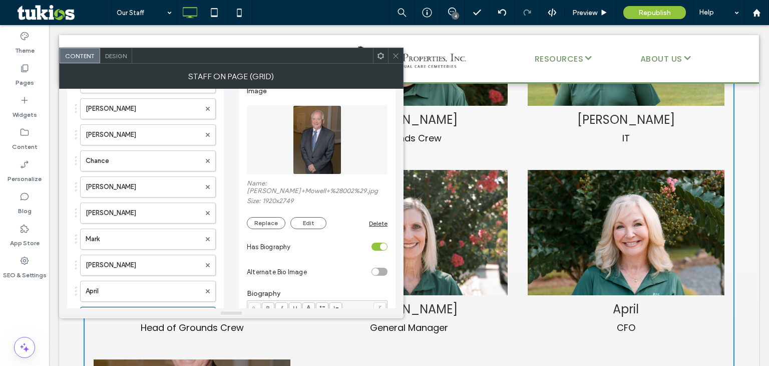
scroll to position [127, 0]
click at [382, 242] on div "toggle" at bounding box center [383, 245] width 7 height 7
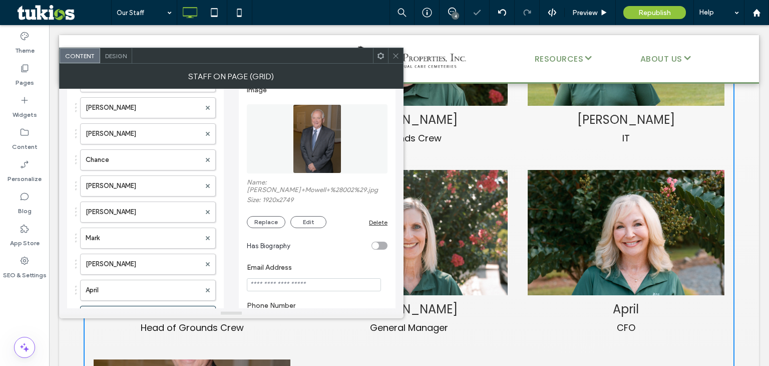
click at [396, 57] on icon at bounding box center [396, 56] width 8 height 8
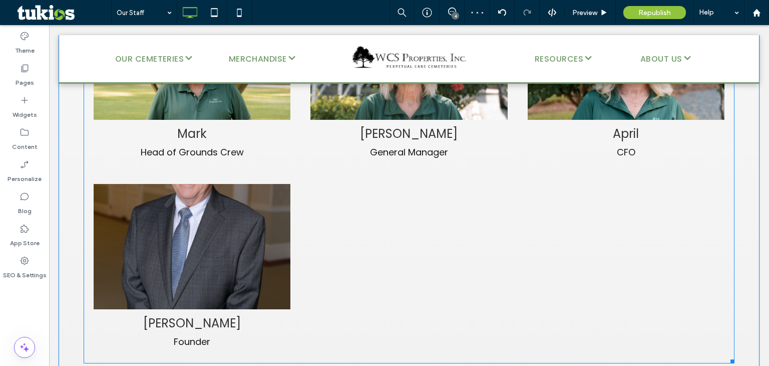
scroll to position [1011, 0]
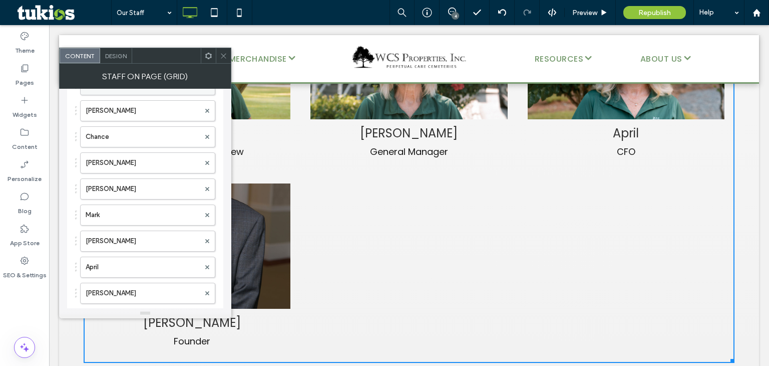
scroll to position [174, 0]
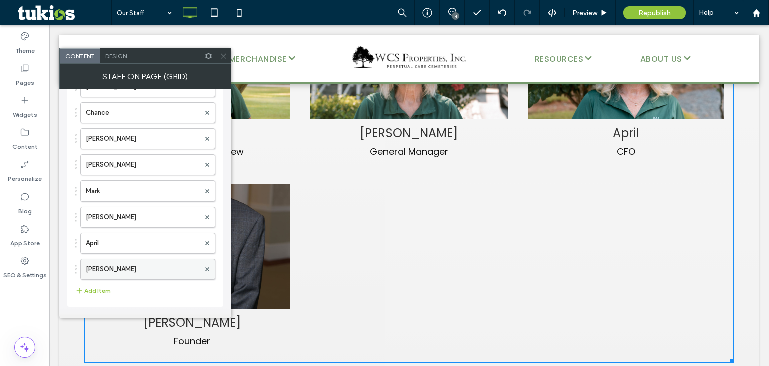
click at [146, 260] on label "[PERSON_NAME]" at bounding box center [143, 269] width 114 height 20
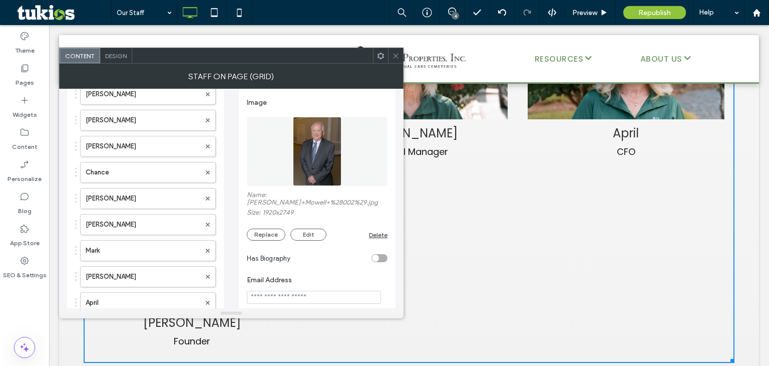
scroll to position [87, 0]
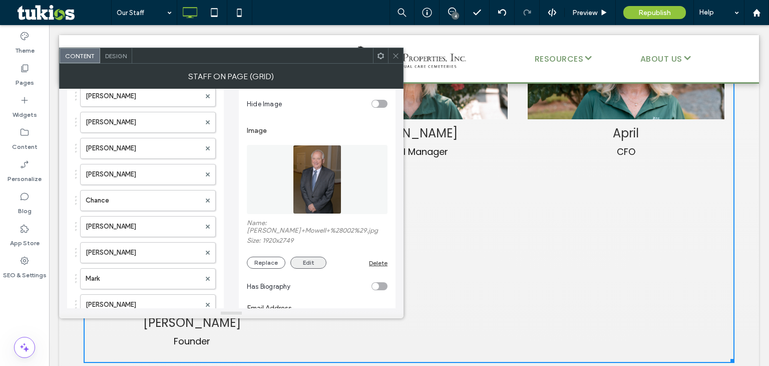
click at [309, 256] on button "Edit" at bounding box center [308, 262] width 36 height 12
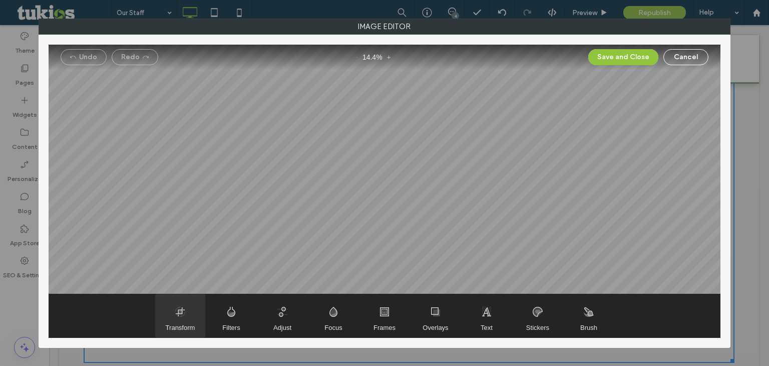
click at [184, 330] on span "Transform" at bounding box center [181, 328] width 30 height 8
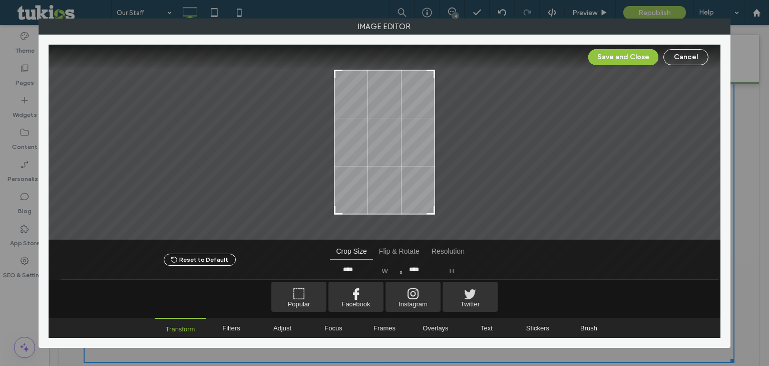
drag, startPoint x: 377, startPoint y: 211, endPoint x: 375, endPoint y: 206, distance: 5.4
click at [375, 206] on div at bounding box center [384, 142] width 101 height 145
type input "****"
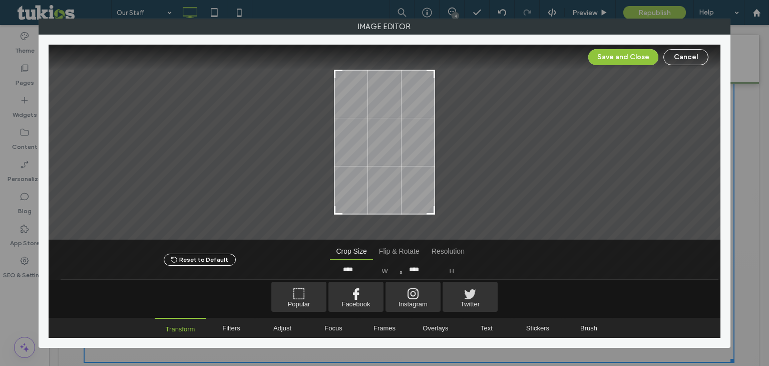
type input "****"
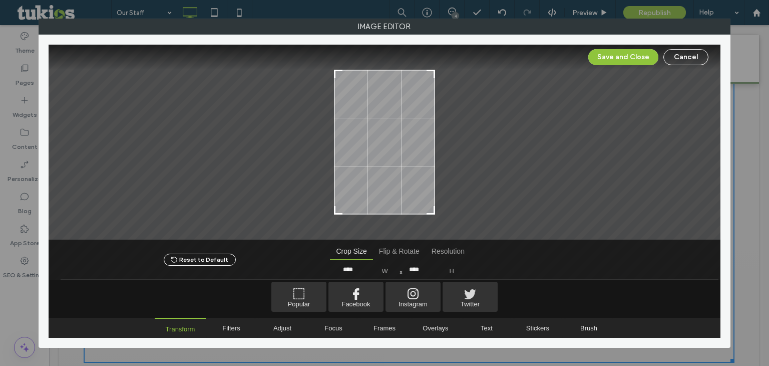
type input "****"
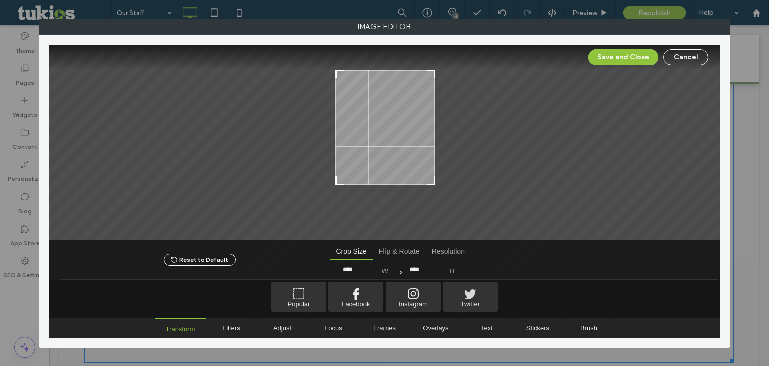
drag, startPoint x: 335, startPoint y: 213, endPoint x: 337, endPoint y: 183, distance: 29.6
click at [337, 183] on div at bounding box center [340, 180] width 12 height 12
type input "****"
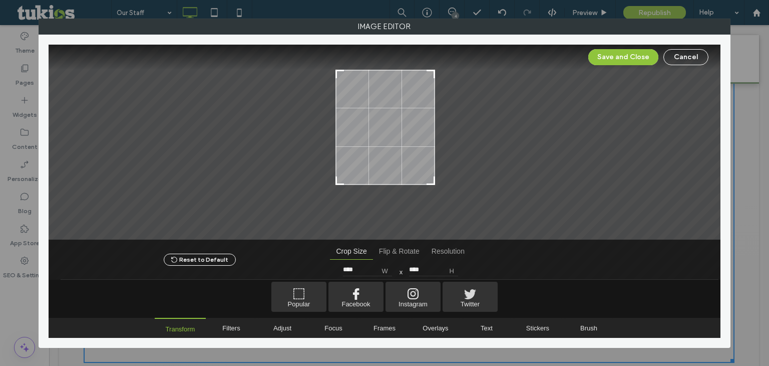
type input "****"
drag, startPoint x: 338, startPoint y: 181, endPoint x: 337, endPoint y: 173, distance: 8.6
click at [337, 173] on div at bounding box center [339, 172] width 12 height 12
click at [617, 60] on button "Save and Close" at bounding box center [623, 57] width 70 height 16
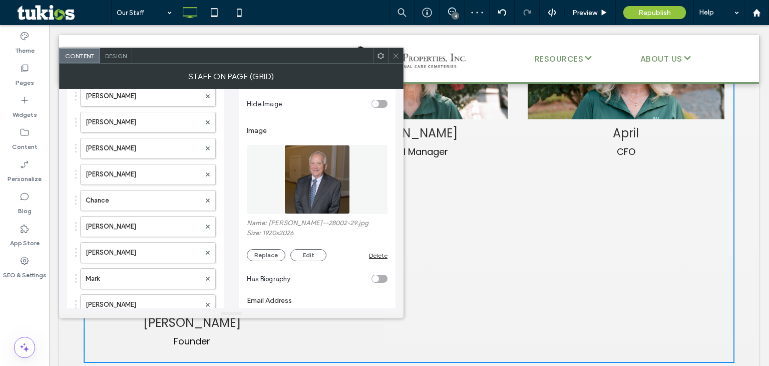
click at [394, 57] on icon at bounding box center [396, 56] width 8 height 8
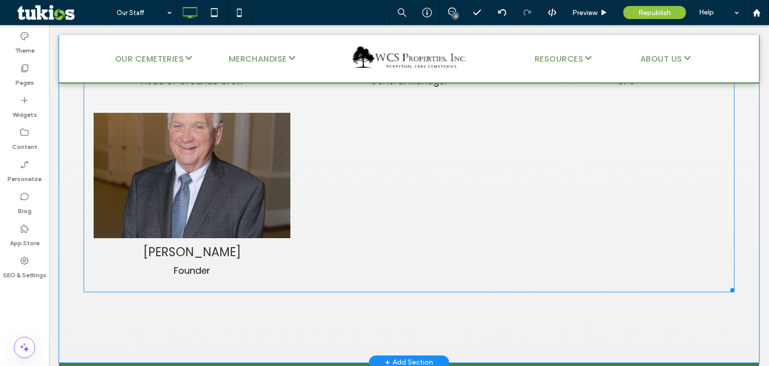
scroll to position [1071, 0]
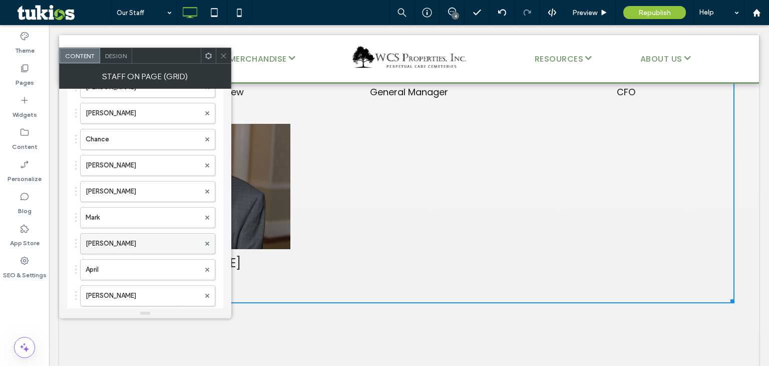
scroll to position [146, 0]
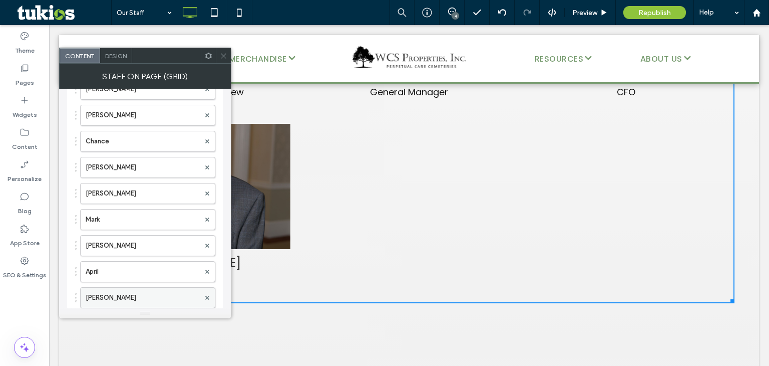
click at [138, 291] on label "[PERSON_NAME]" at bounding box center [143, 297] width 114 height 20
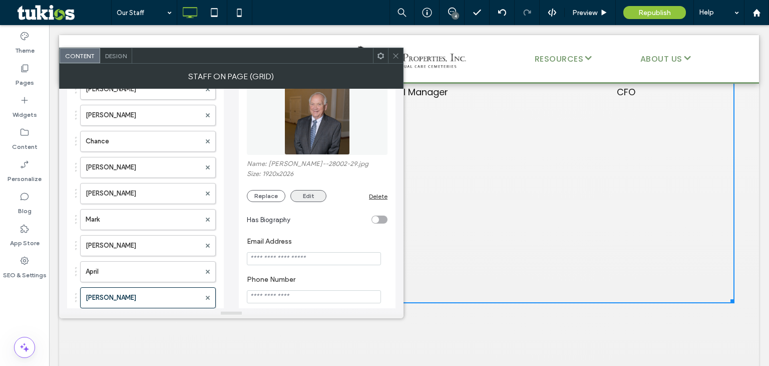
click at [305, 200] on button "Edit" at bounding box center [308, 196] width 36 height 12
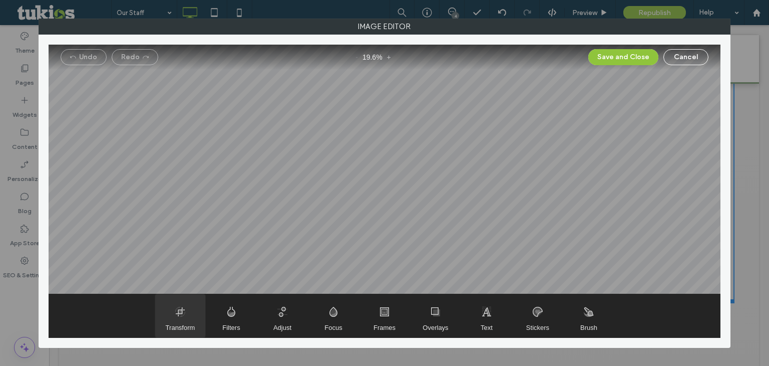
click at [175, 307] on span "Transform" at bounding box center [180, 315] width 50 height 43
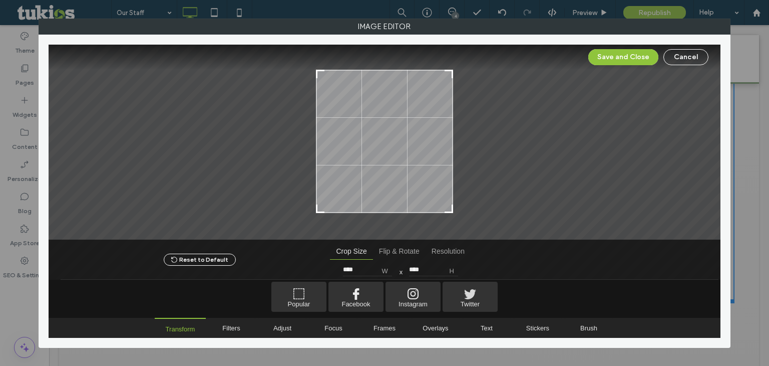
type input "****"
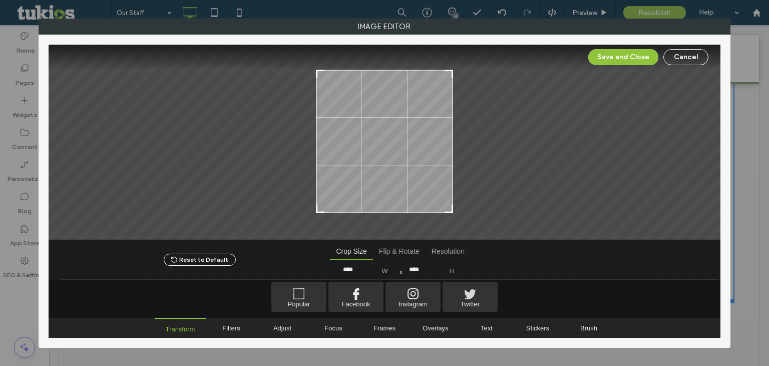
type input "****"
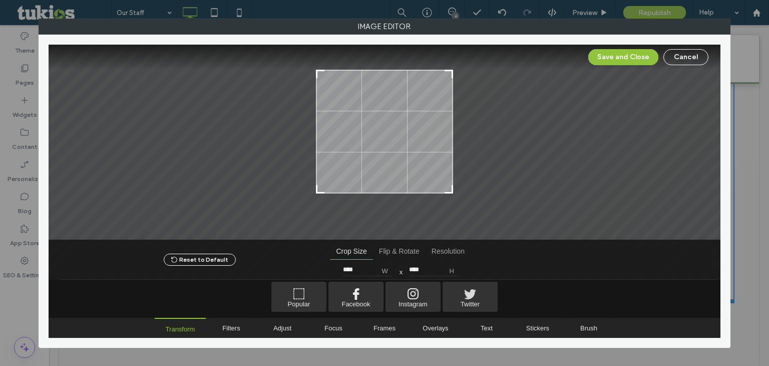
type input "****"
drag, startPoint x: 317, startPoint y: 211, endPoint x: 311, endPoint y: 189, distance: 22.5
click at [311, 189] on div at bounding box center [385, 142] width 672 height 195
click at [611, 57] on button "Save and Close" at bounding box center [623, 57] width 70 height 16
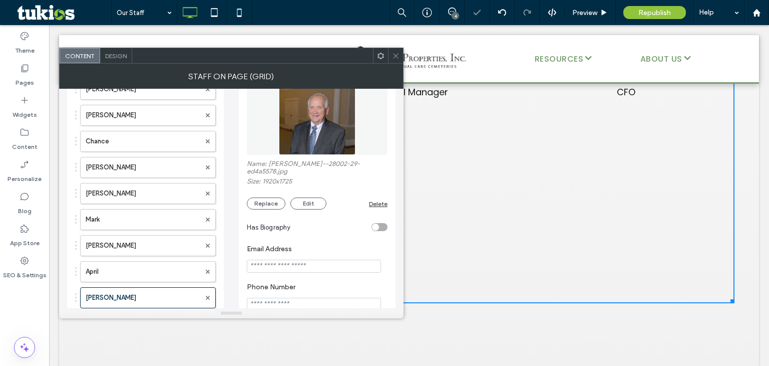
click at [396, 58] on icon at bounding box center [396, 56] width 8 height 8
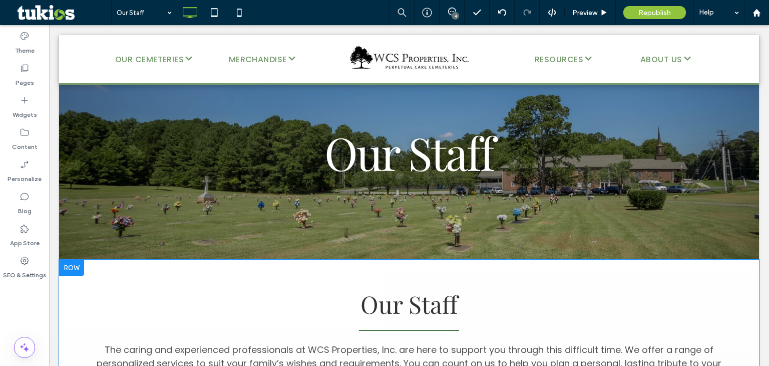
scroll to position [37, 0]
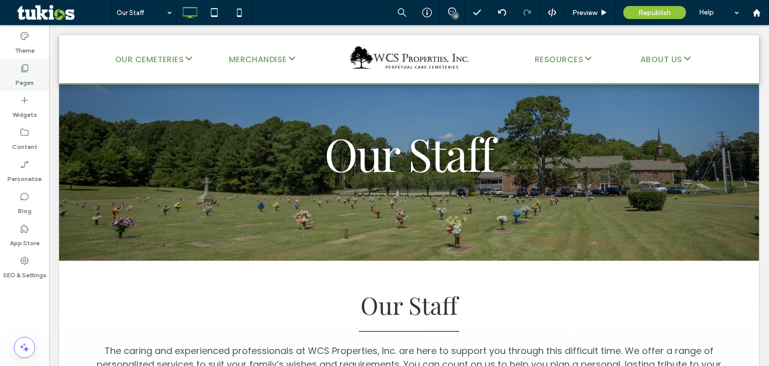
click at [23, 67] on use at bounding box center [25, 69] width 7 height 8
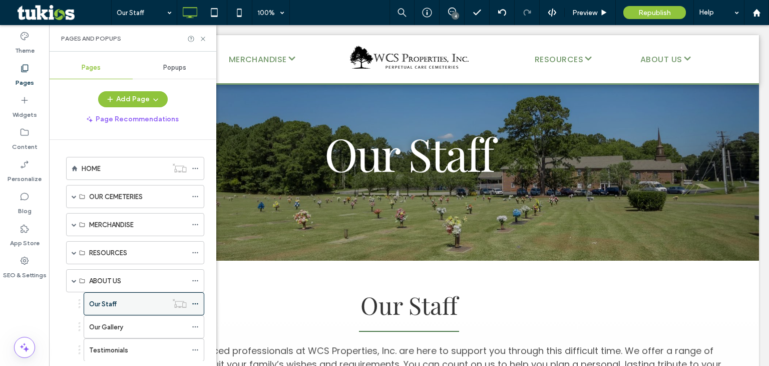
click at [194, 303] on icon at bounding box center [195, 303] width 7 height 7
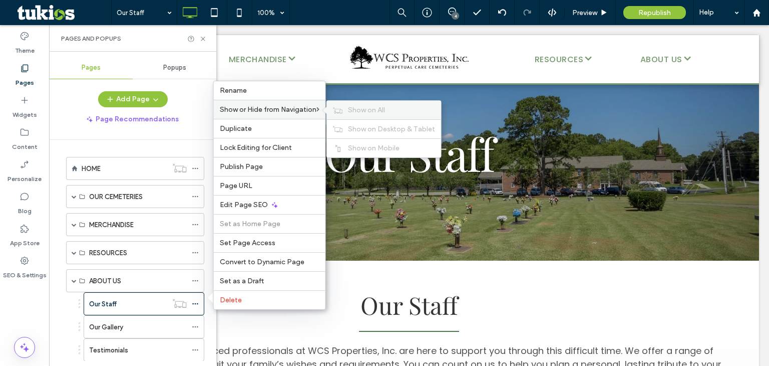
click at [361, 109] on span "Show on All" at bounding box center [366, 110] width 37 height 9
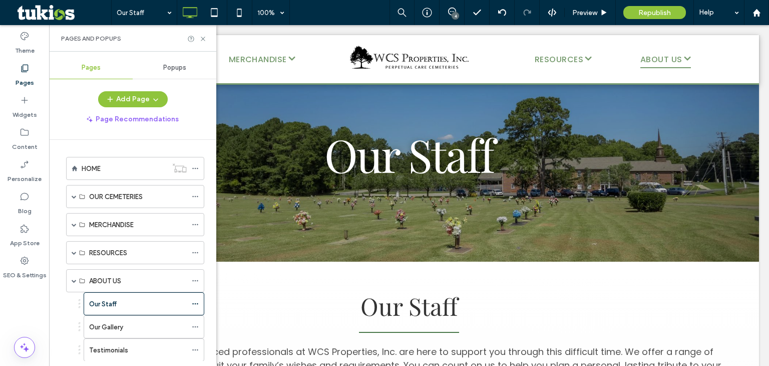
click at [65, 315] on div "Our Staff Our Gallery Testimonials Contact Us" at bounding box center [132, 338] width 143 height 92
click at [205, 35] on icon at bounding box center [203, 39] width 8 height 8
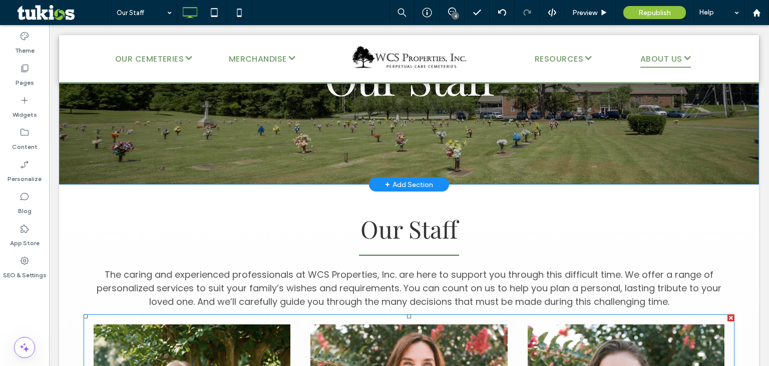
scroll to position [0, 0]
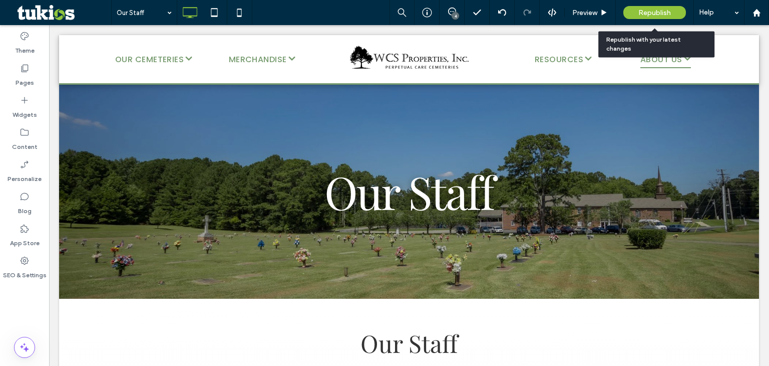
click at [653, 13] on span "Republish" at bounding box center [655, 13] width 33 height 9
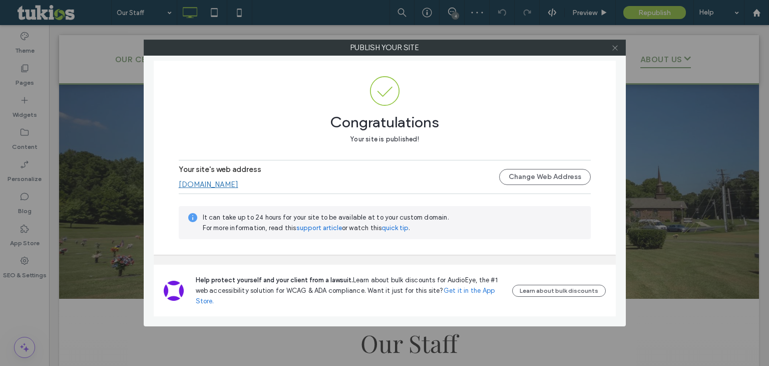
click at [617, 52] on span at bounding box center [616, 47] width 8 height 15
